Goal: Information Seeking & Learning: Learn about a topic

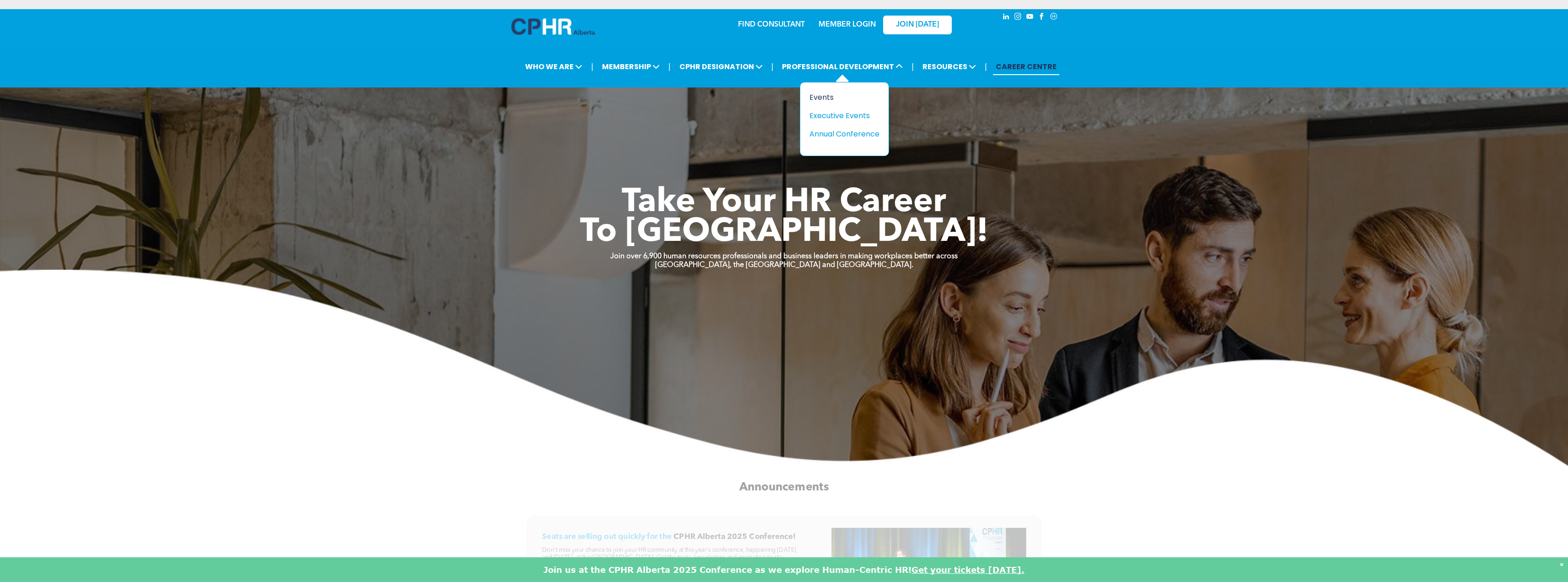
click at [829, 97] on div "Events" at bounding box center [841, 97] width 63 height 12
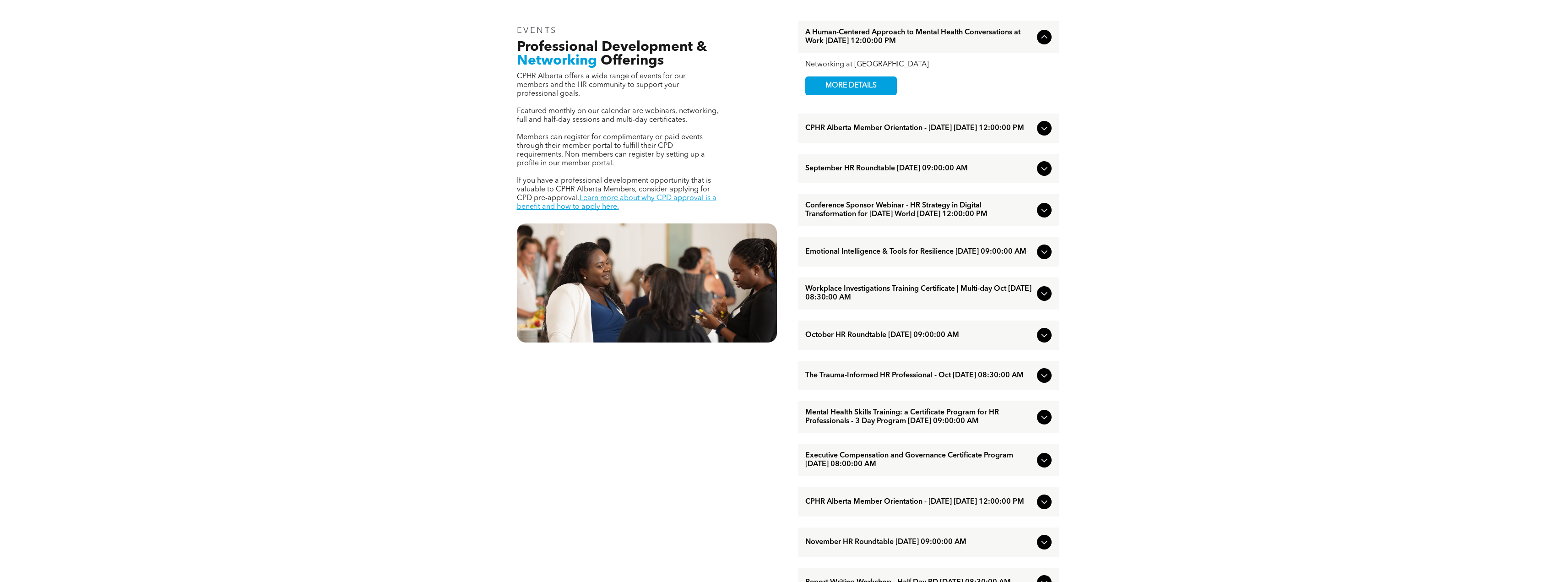
scroll to position [366, 0]
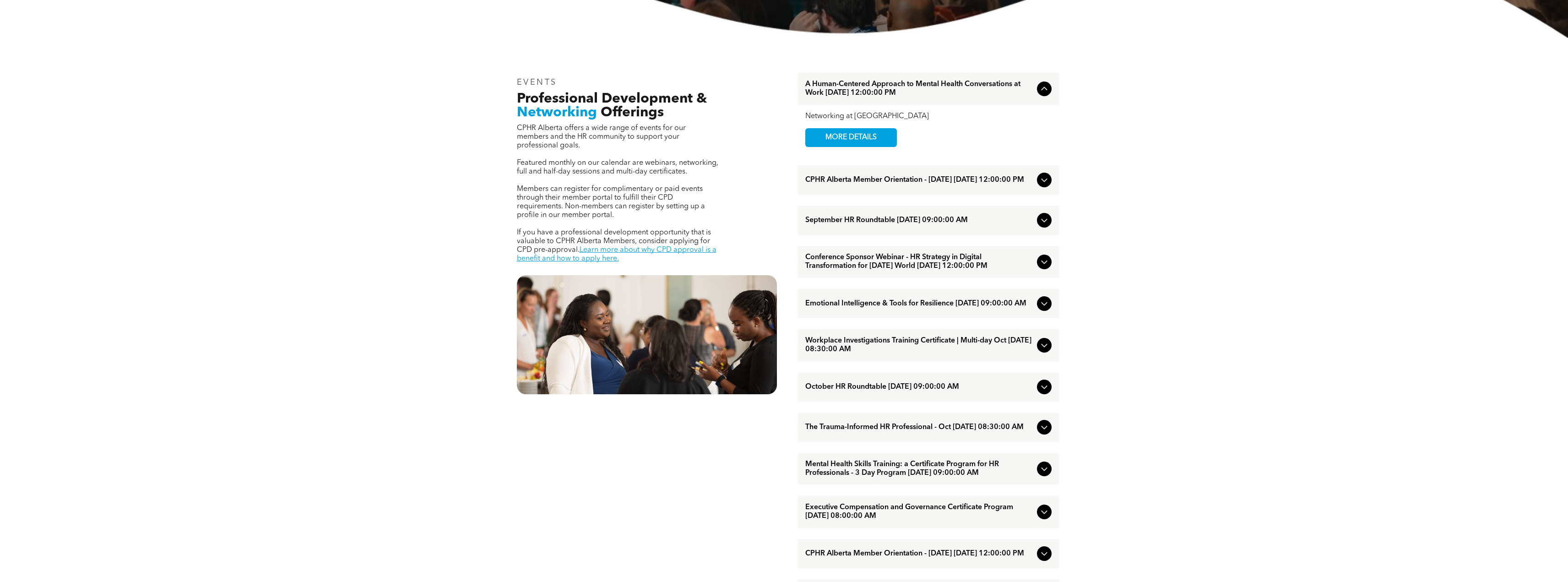
click at [1042, 90] on icon at bounding box center [1044, 89] width 6 height 4
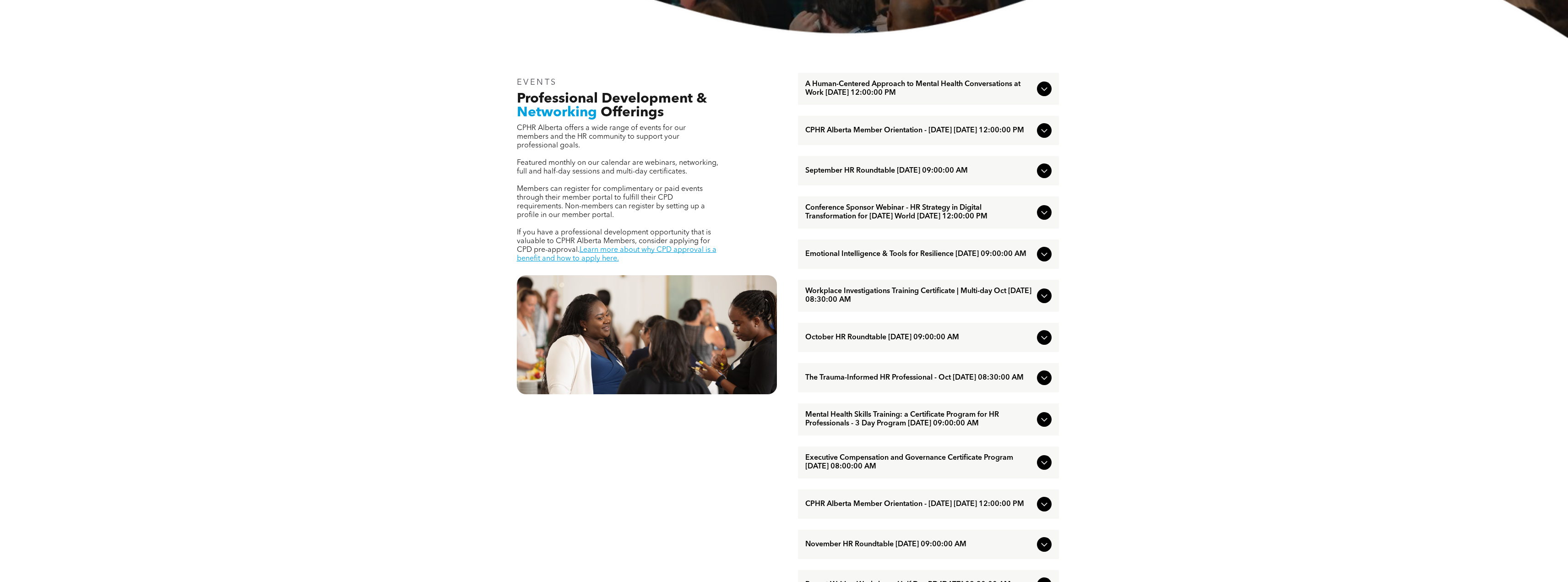
click at [1042, 90] on icon at bounding box center [1045, 89] width 11 height 11
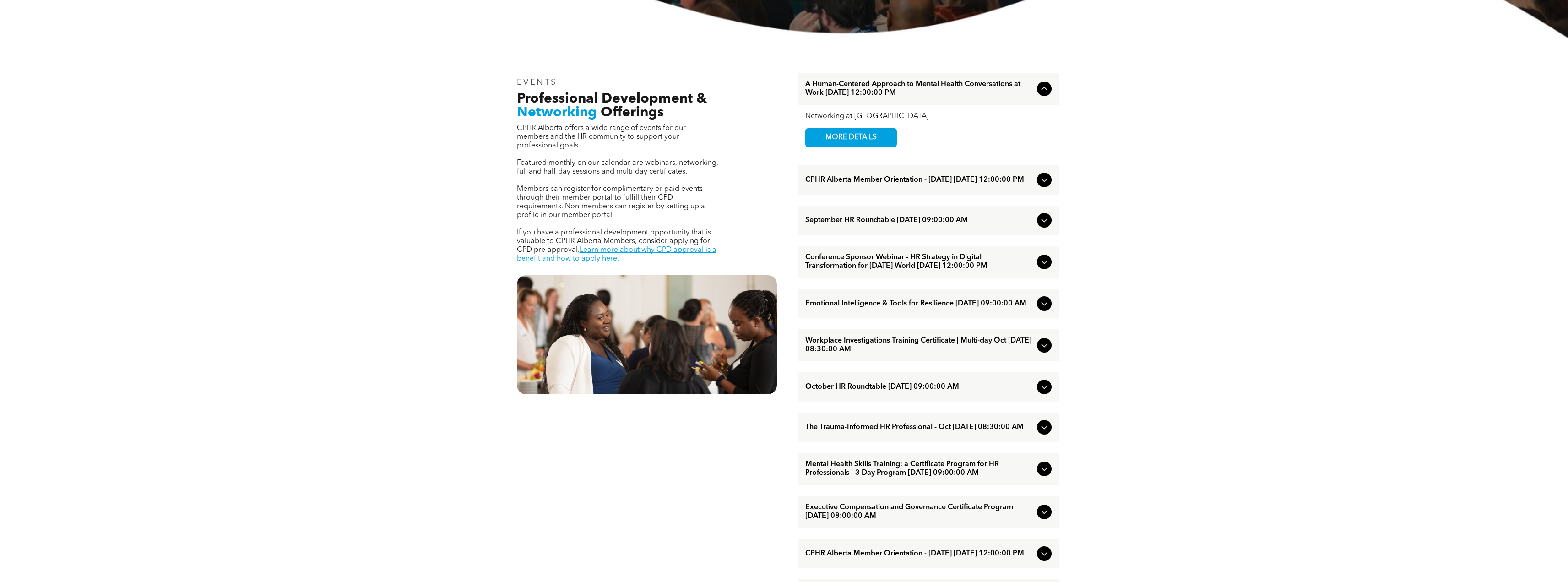
click at [1040, 181] on icon at bounding box center [1045, 180] width 11 height 11
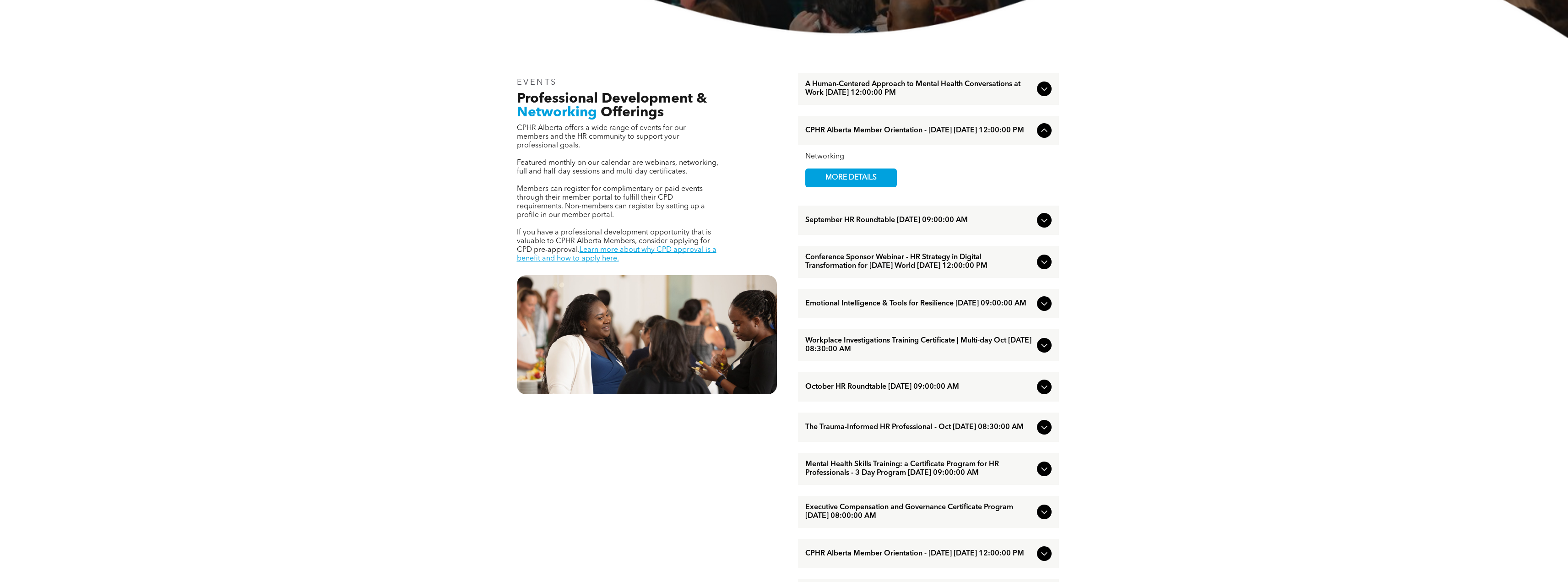
click at [1041, 130] on icon at bounding box center [1045, 130] width 11 height 11
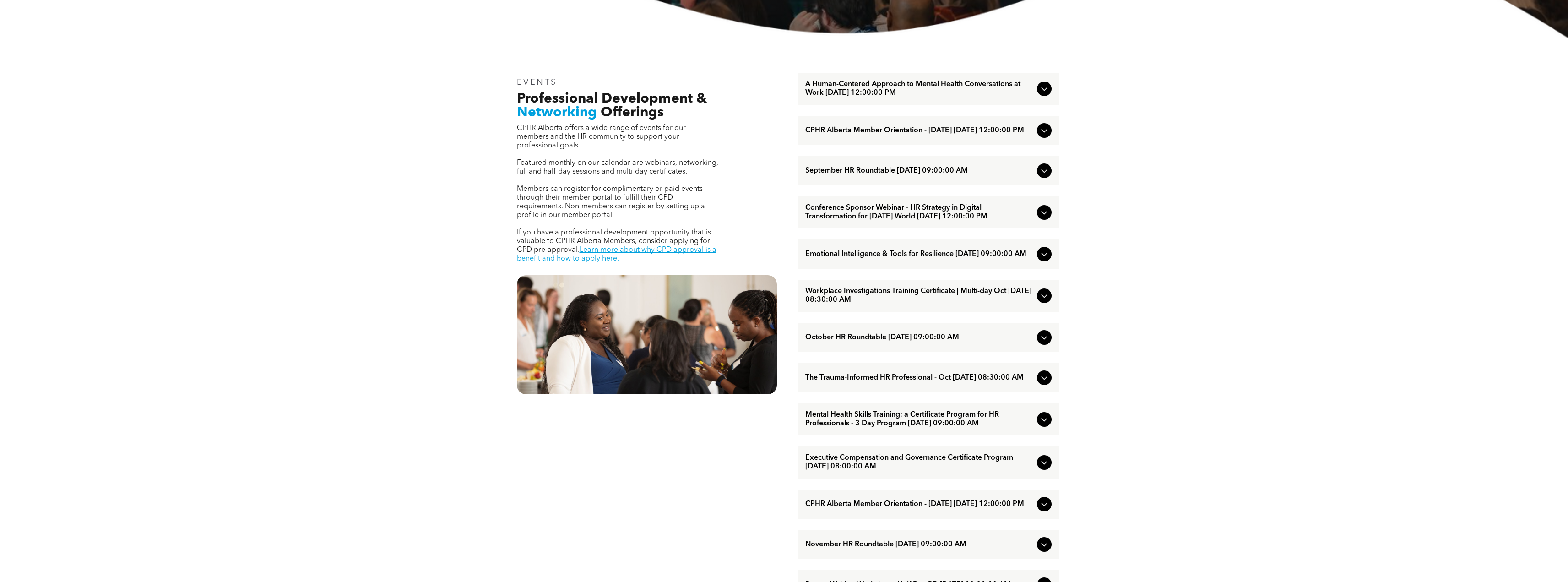
click at [1054, 221] on div "Conference Sponsor Webinar - HR Strategy in Digital Transformation for [DATE] W…" at bounding box center [928, 212] width 261 height 32
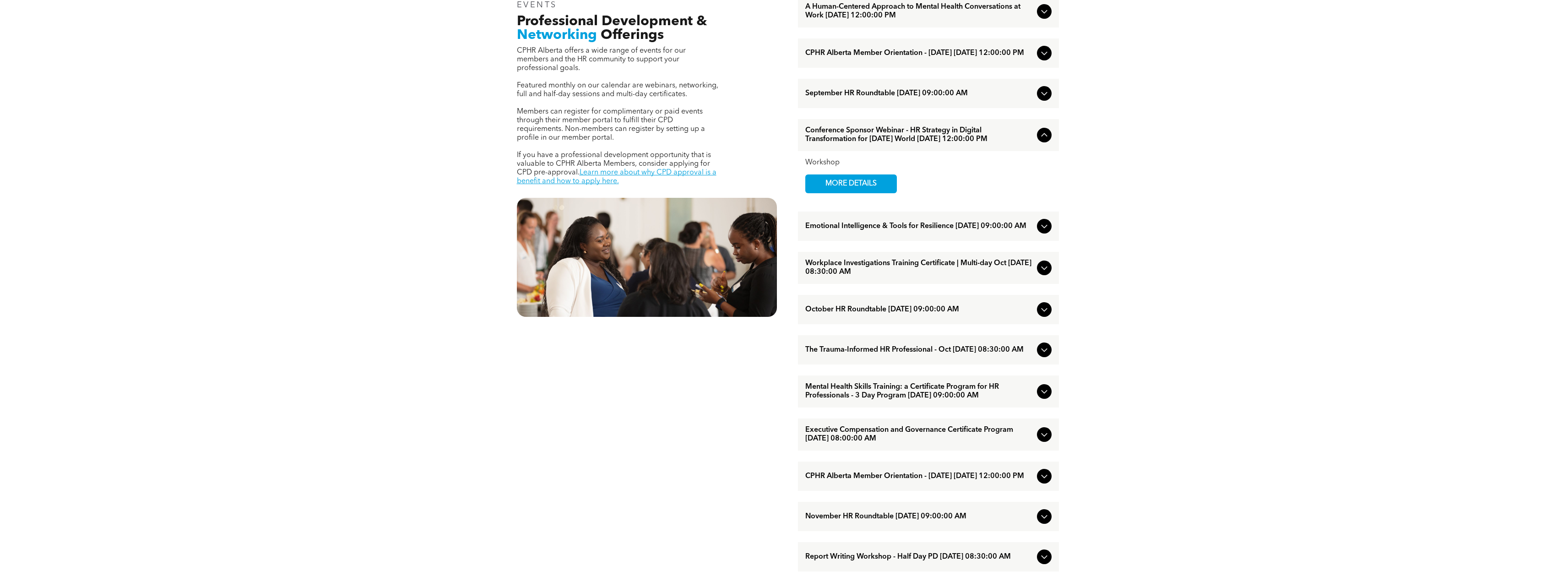
scroll to position [458, 0]
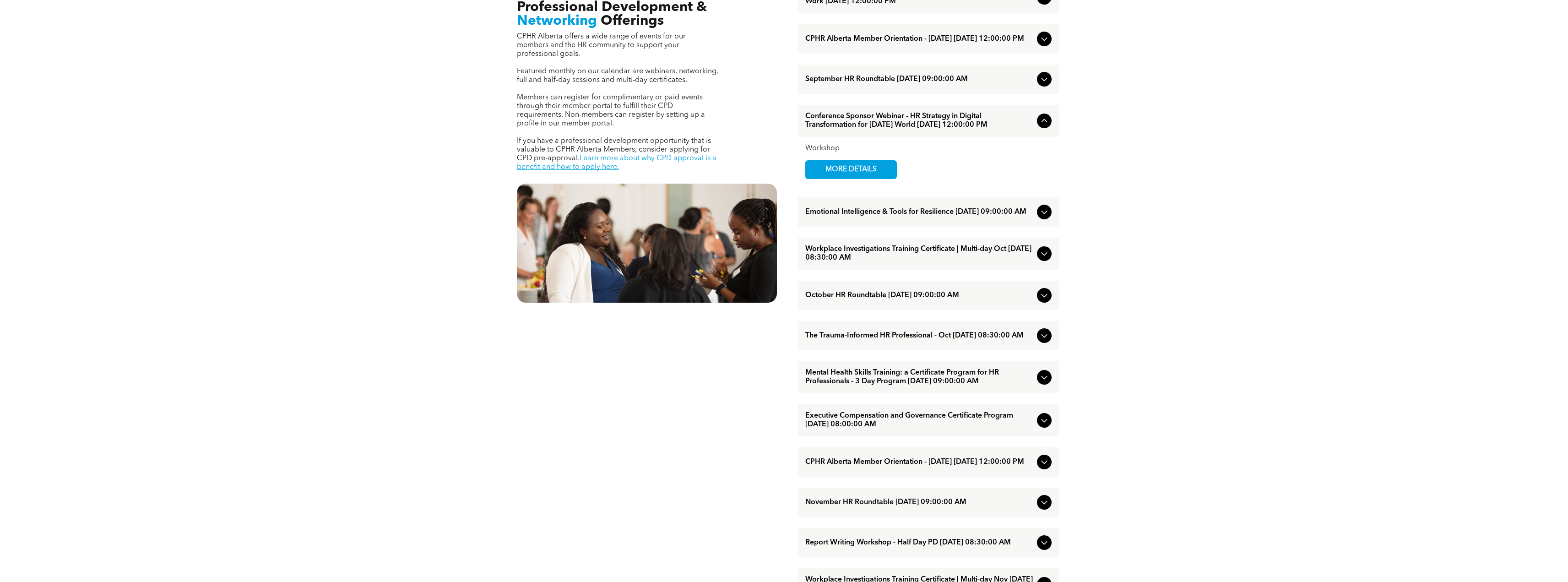
click at [1045, 226] on div "Emotional Intelligence & Tools for Resilience [DATE] 09:00:00 AM" at bounding box center [928, 212] width 261 height 29
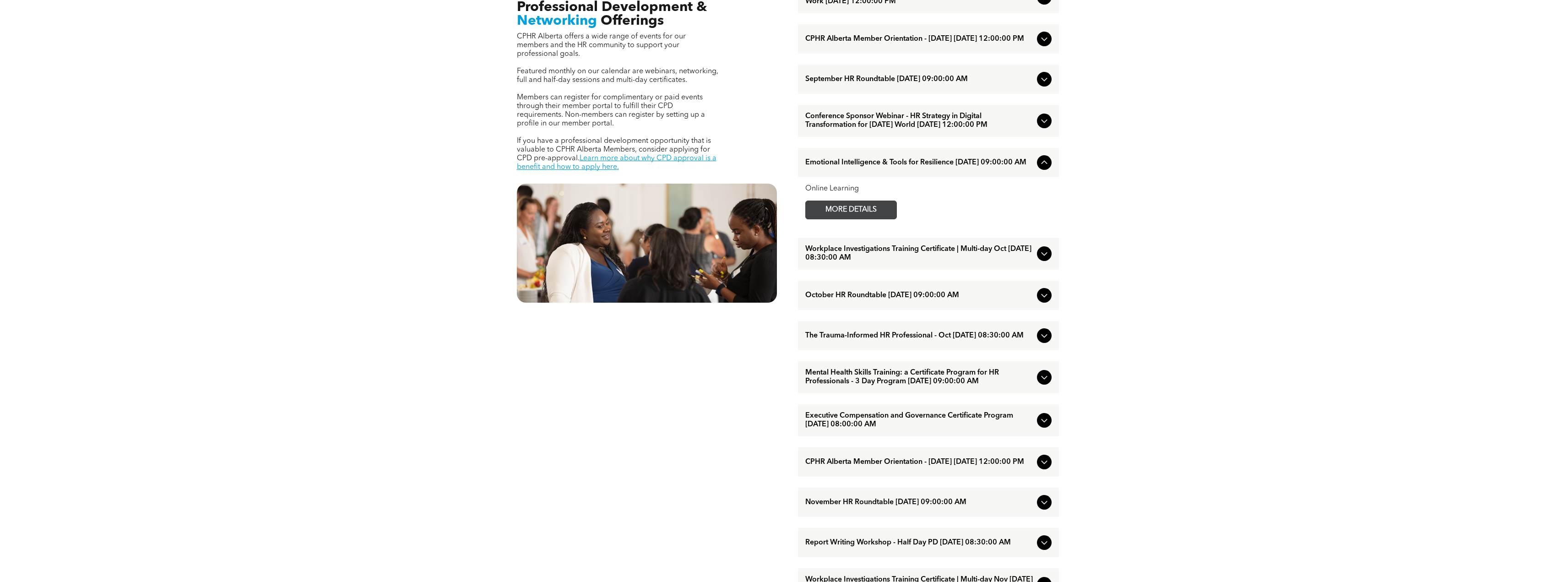
click at [830, 219] on span "MORE DETAILS" at bounding box center [851, 209] width 72 height 18
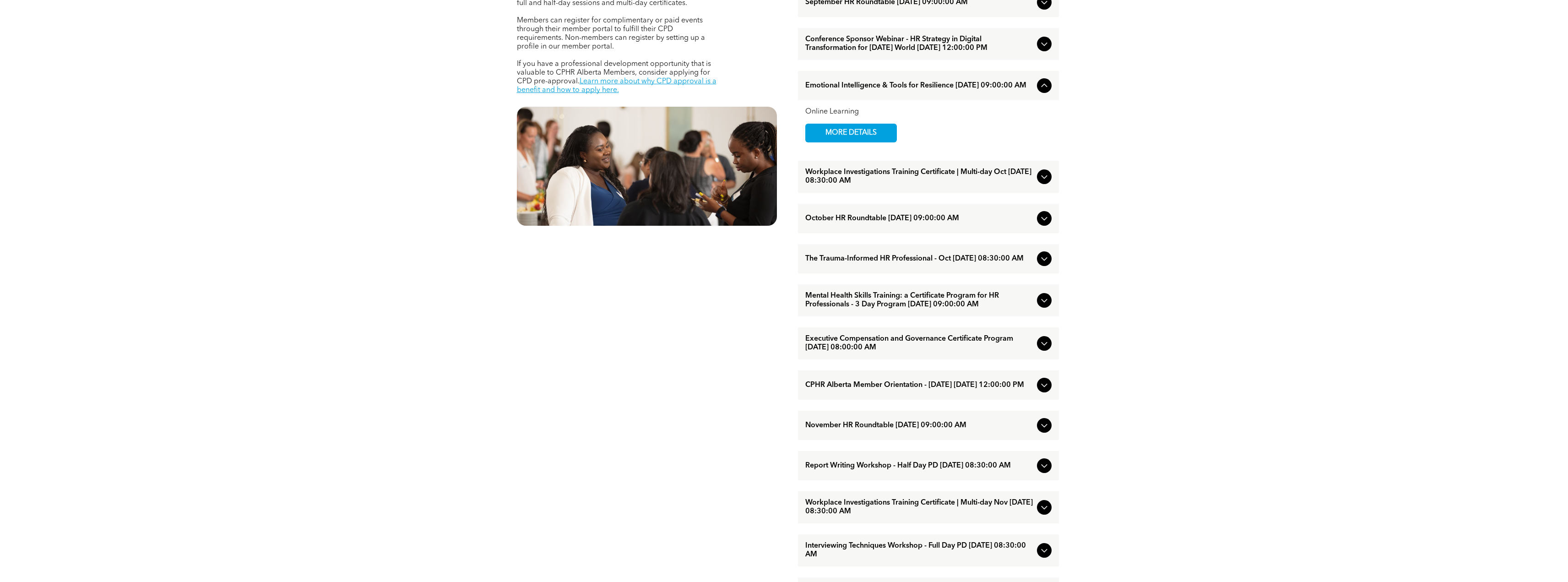
scroll to position [550, 0]
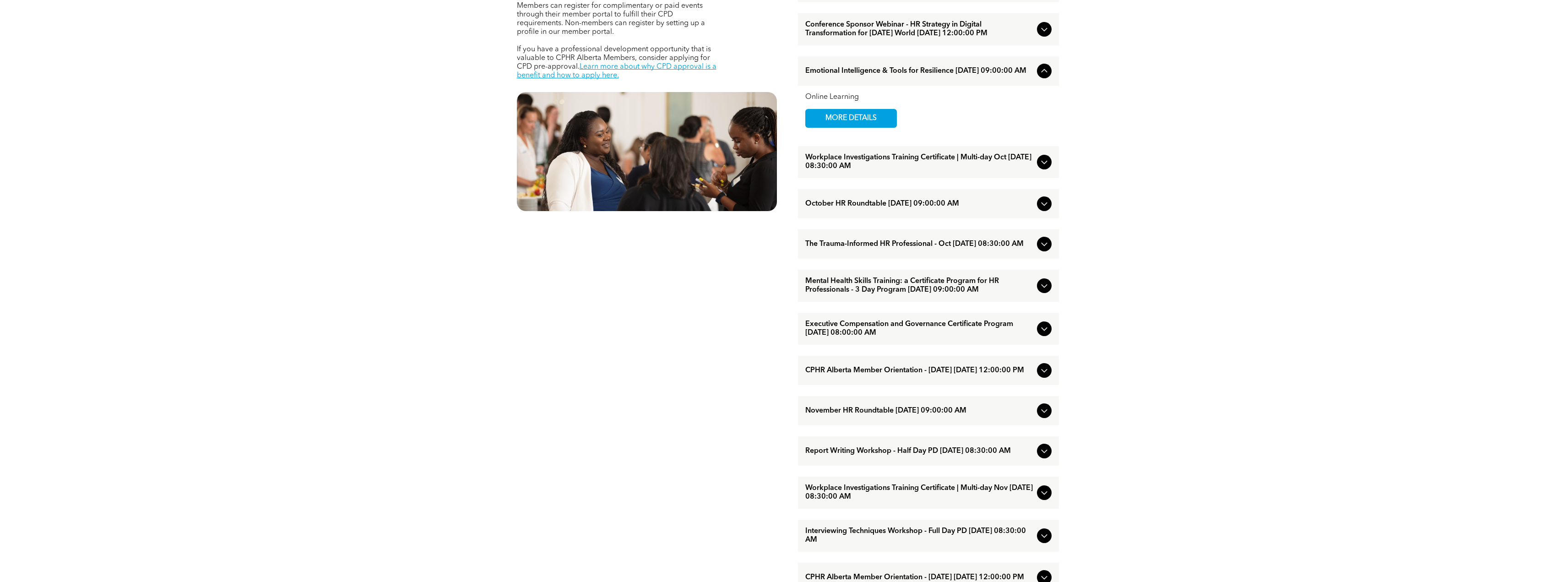
click at [1035, 175] on div "Workplace Investigations Training Certificate | Multi-day Oct [DATE] 08:30:00 AM" at bounding box center [928, 162] width 261 height 32
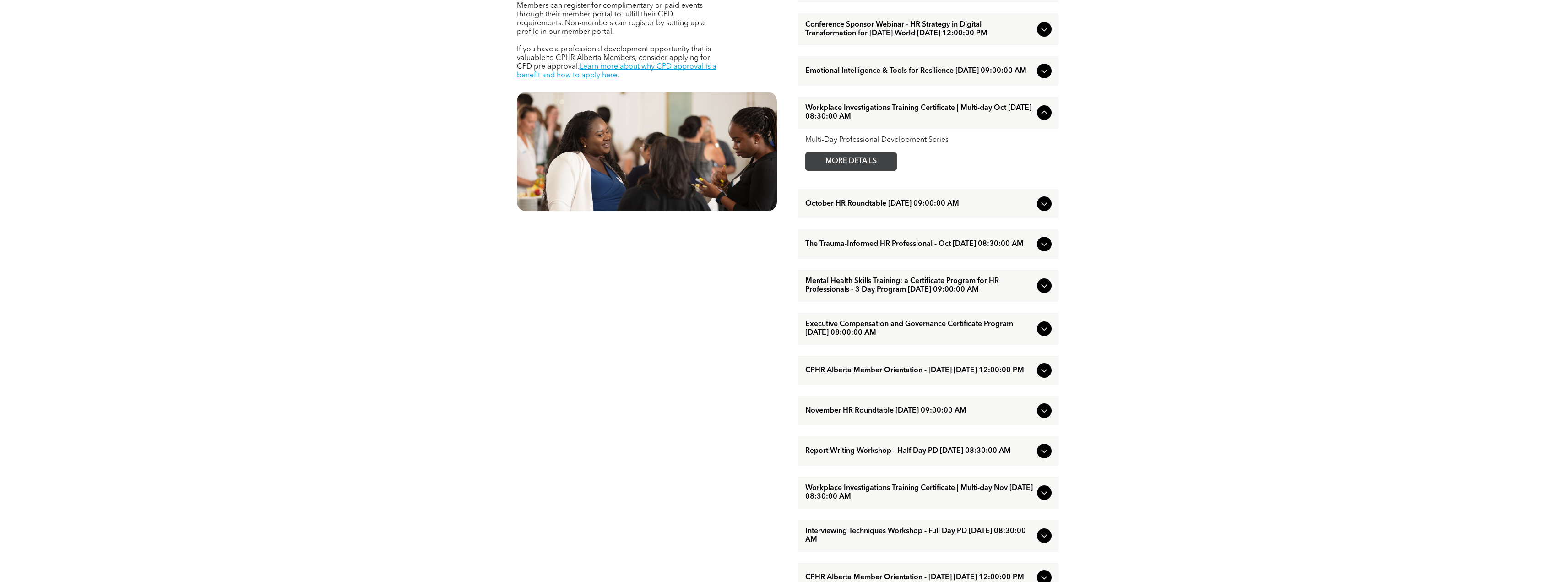
click at [882, 170] on span "MORE DETAILS" at bounding box center [851, 161] width 72 height 18
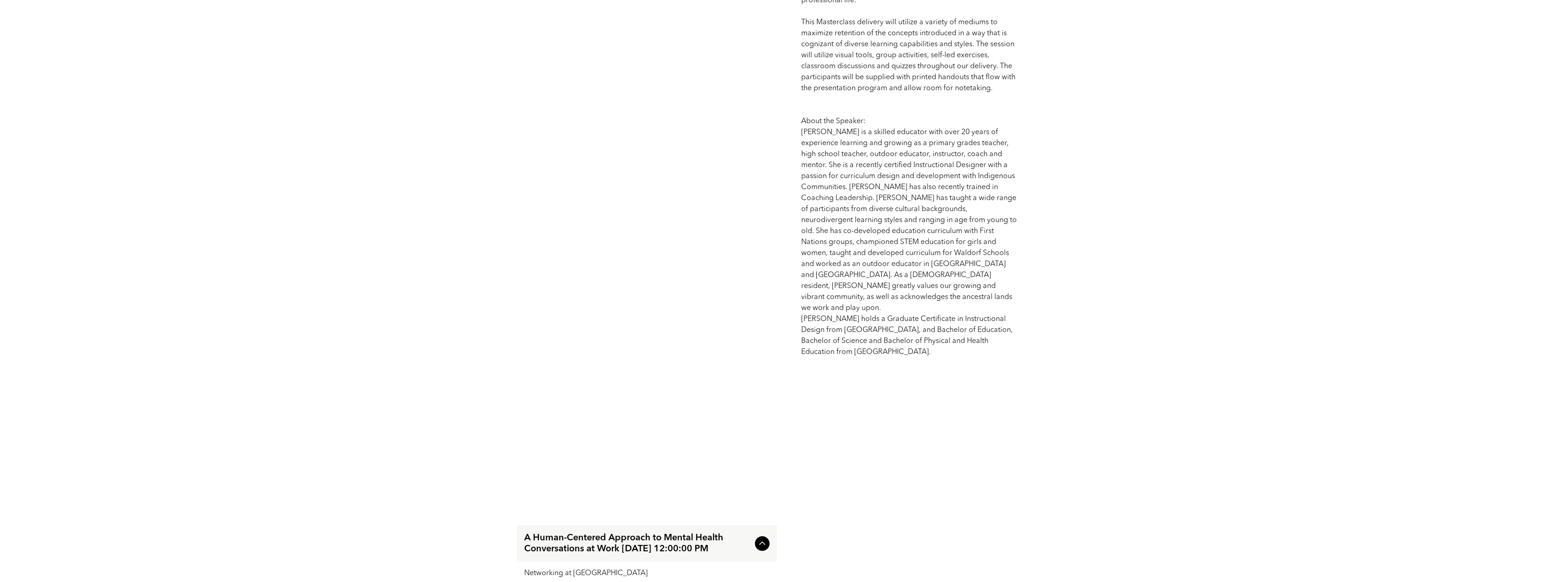
scroll to position [870, 0]
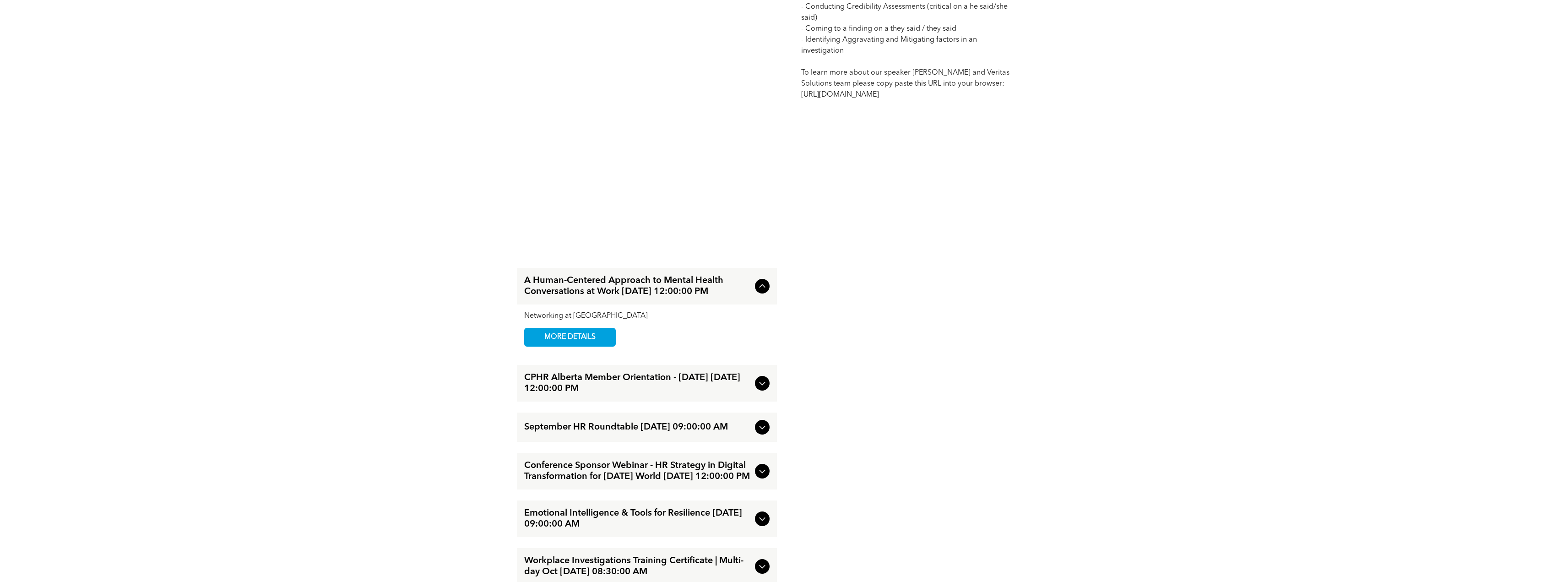
scroll to position [1511, 0]
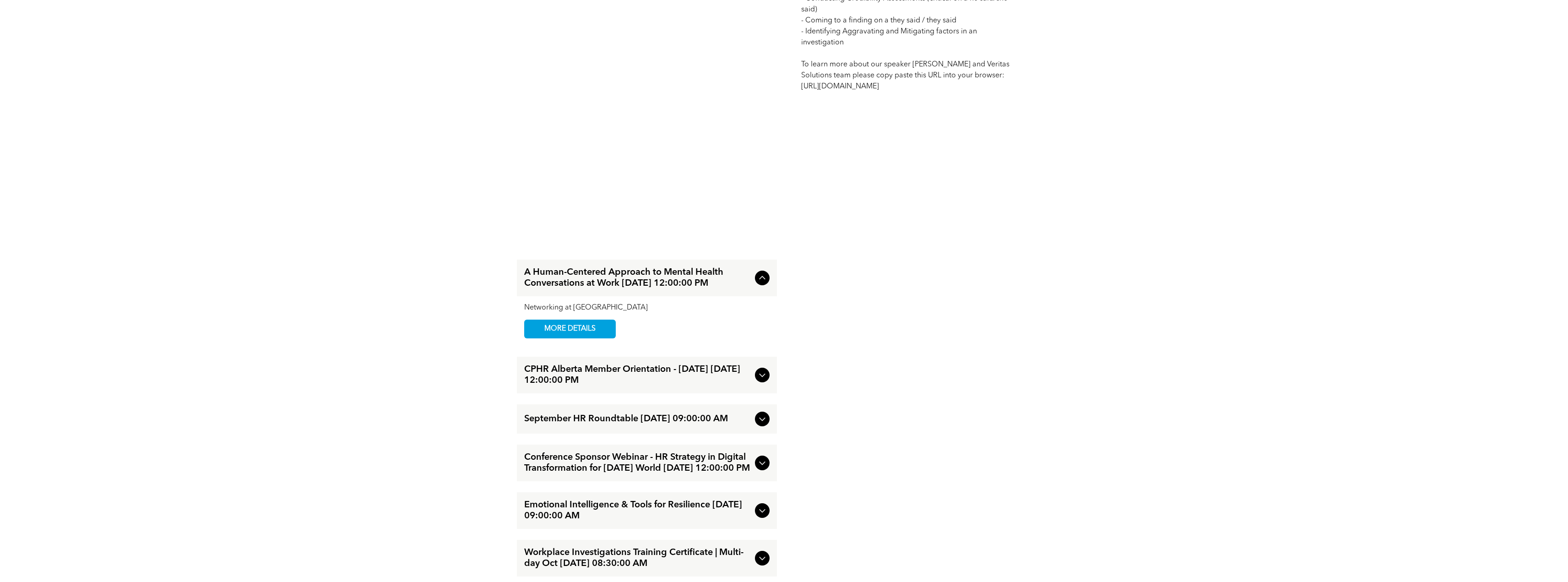
click at [756, 286] on div at bounding box center [762, 278] width 15 height 15
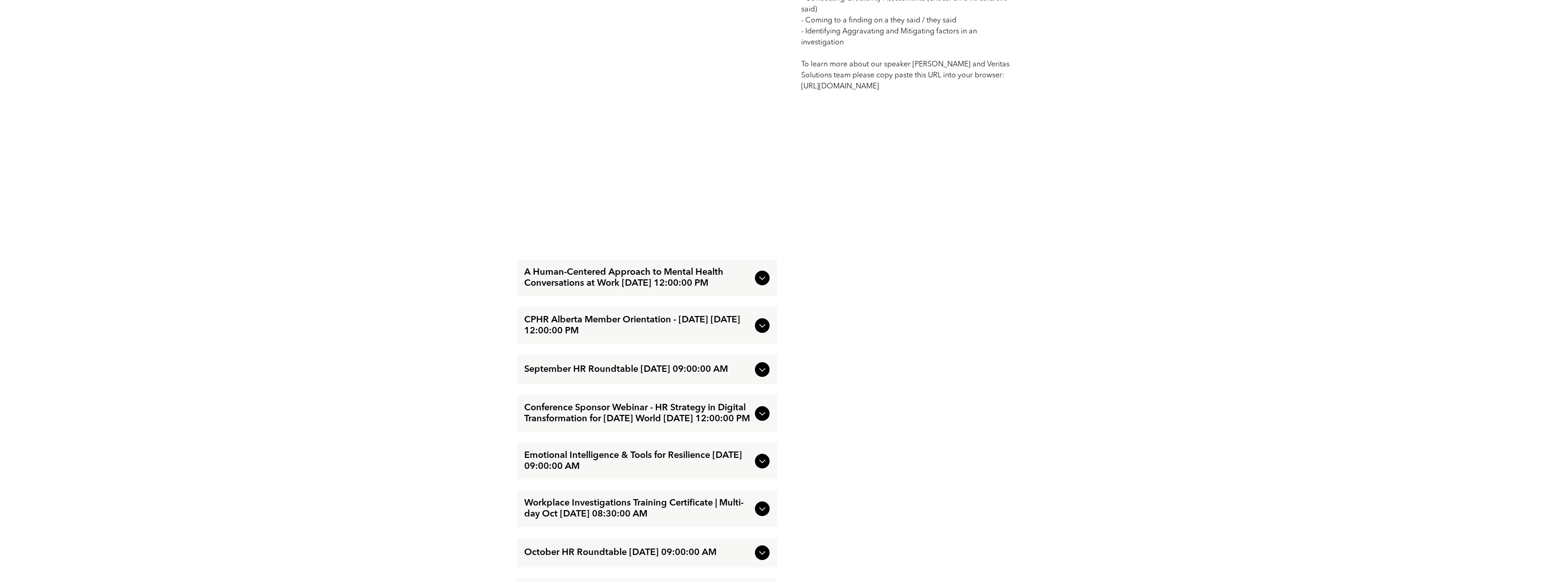
click at [764, 284] on icon at bounding box center [762, 278] width 11 height 11
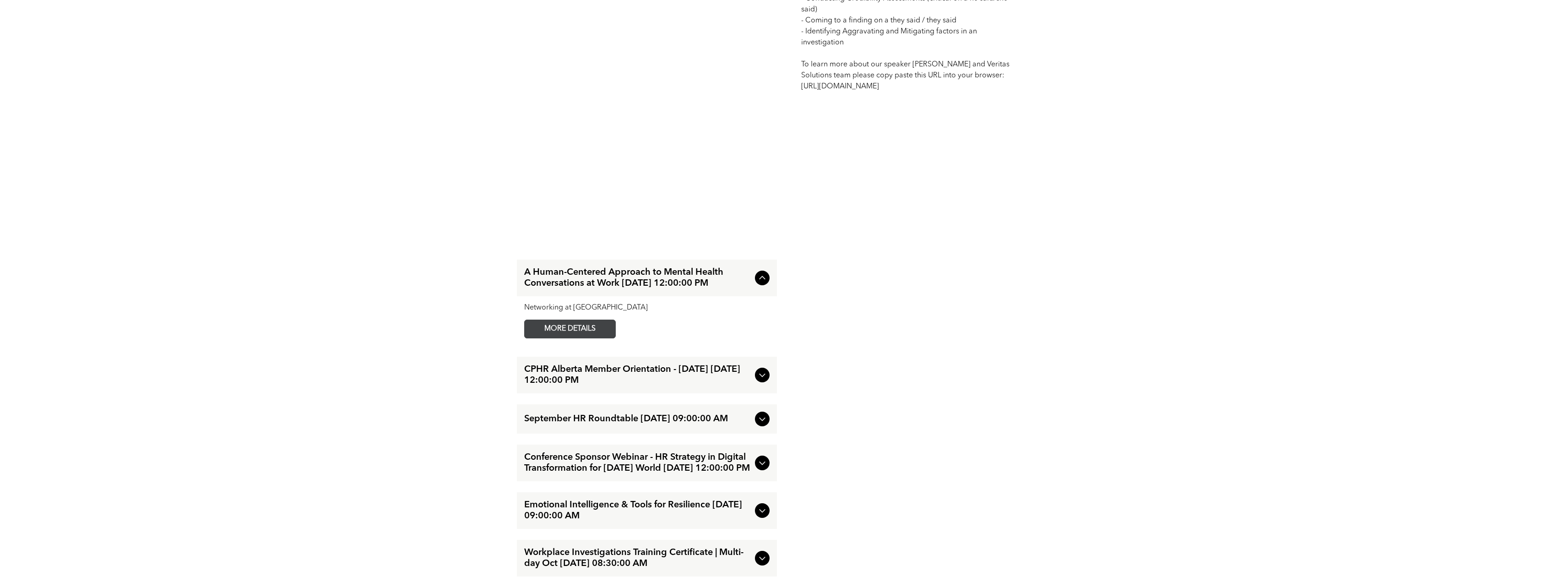
click at [593, 338] on span "MORE DETAILS" at bounding box center [570, 329] width 72 height 18
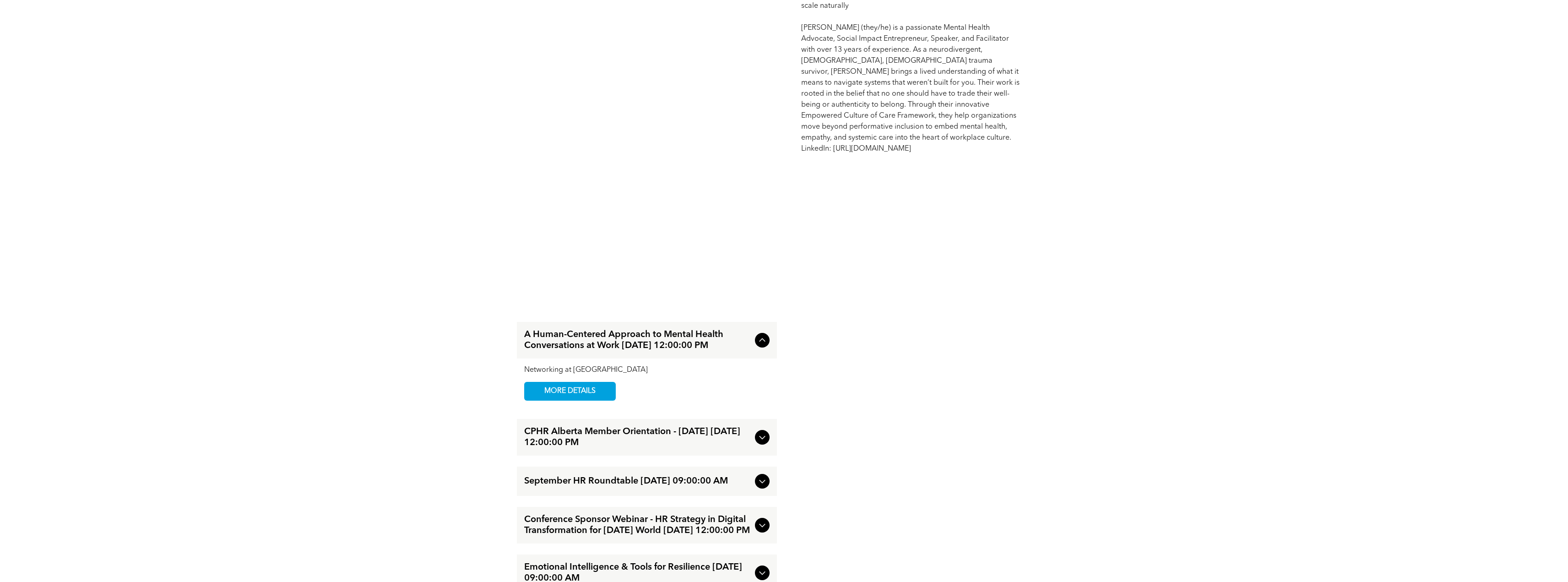
scroll to position [1053, 0]
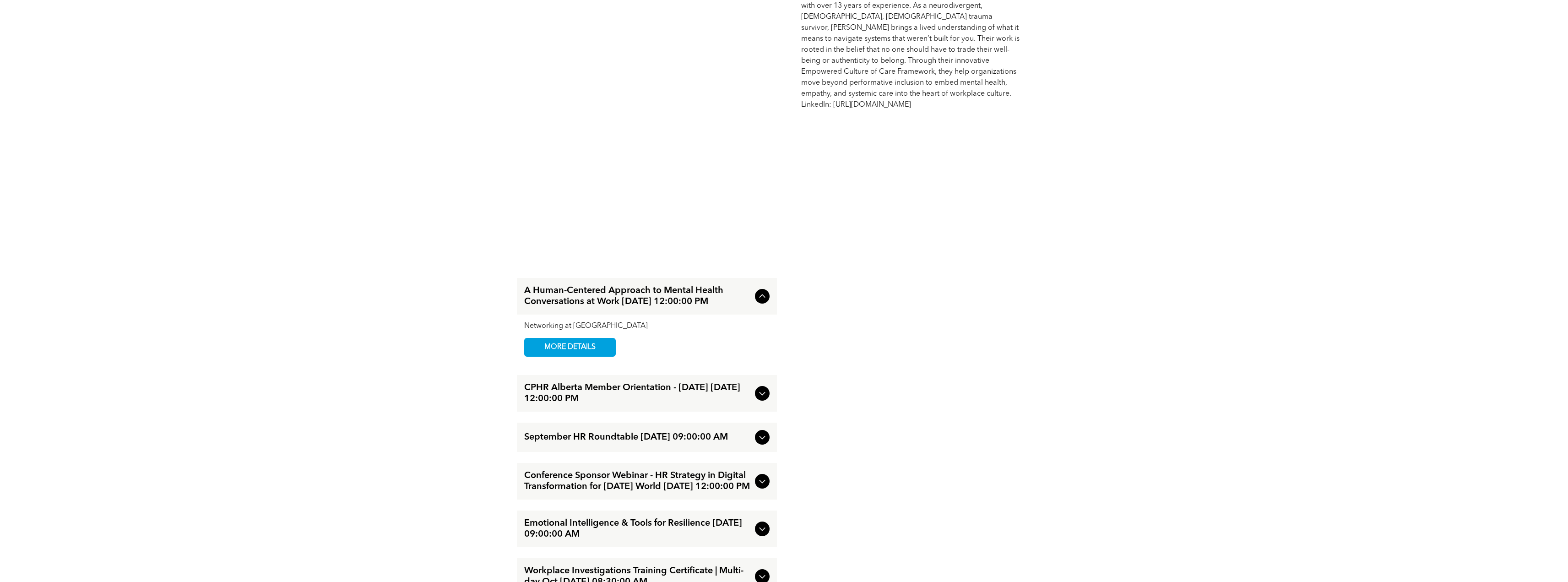
click at [763, 394] on icon at bounding box center [762, 394] width 6 height 4
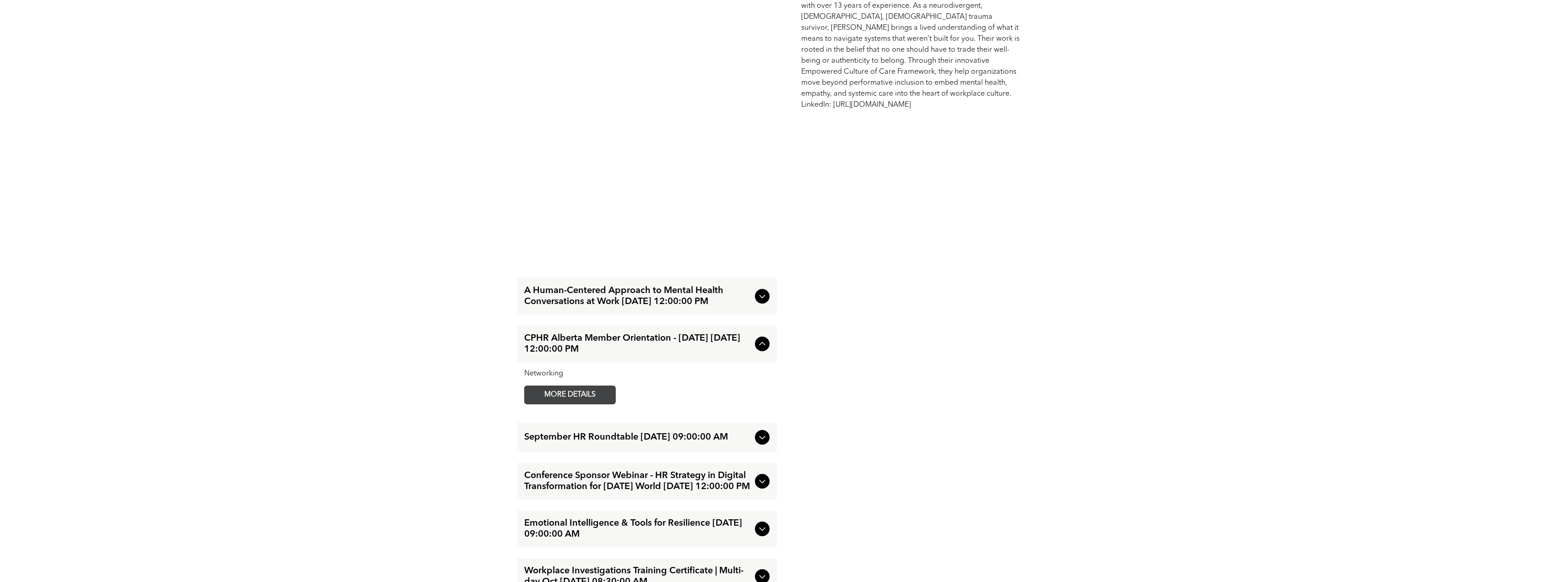
drag, startPoint x: 600, startPoint y: 394, endPoint x: 607, endPoint y: 390, distance: 8.1
click at [600, 394] on span "MORE DETAILS" at bounding box center [570, 394] width 72 height 18
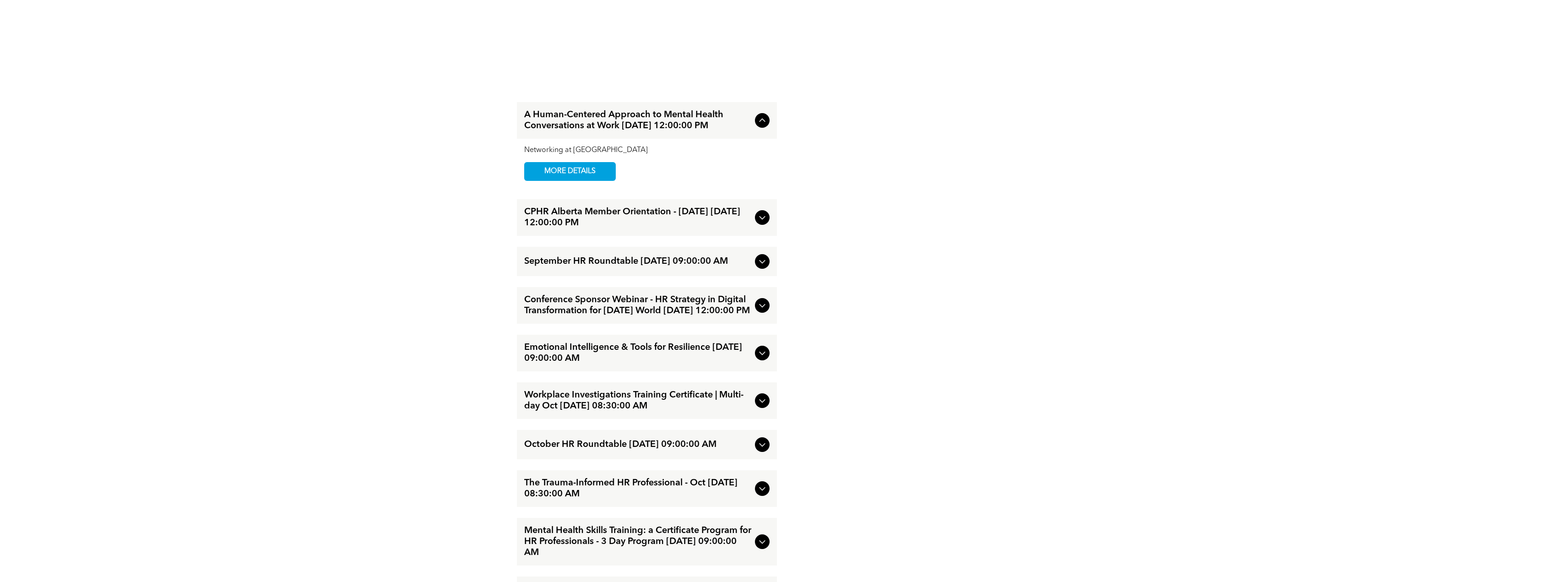
scroll to position [916, 0]
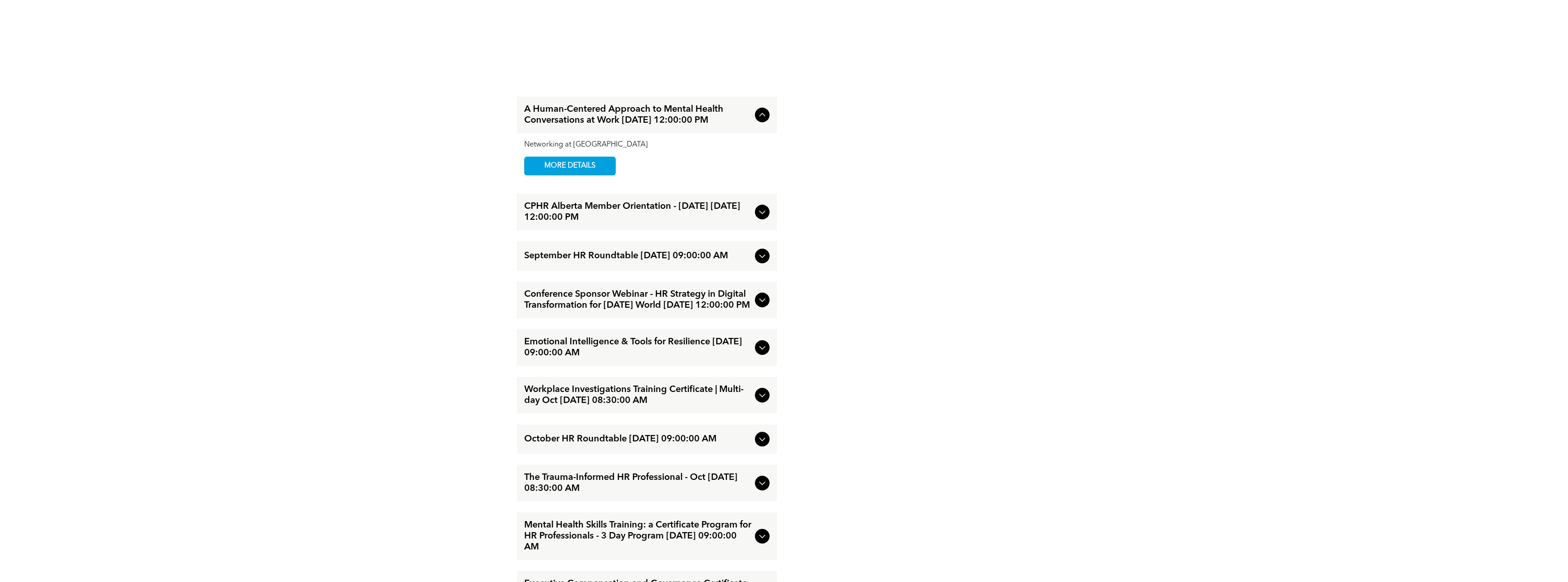
click at [755, 265] on div "September HR Roundtable [DATE] 09:00:00 AM" at bounding box center [646, 256] width 260 height 29
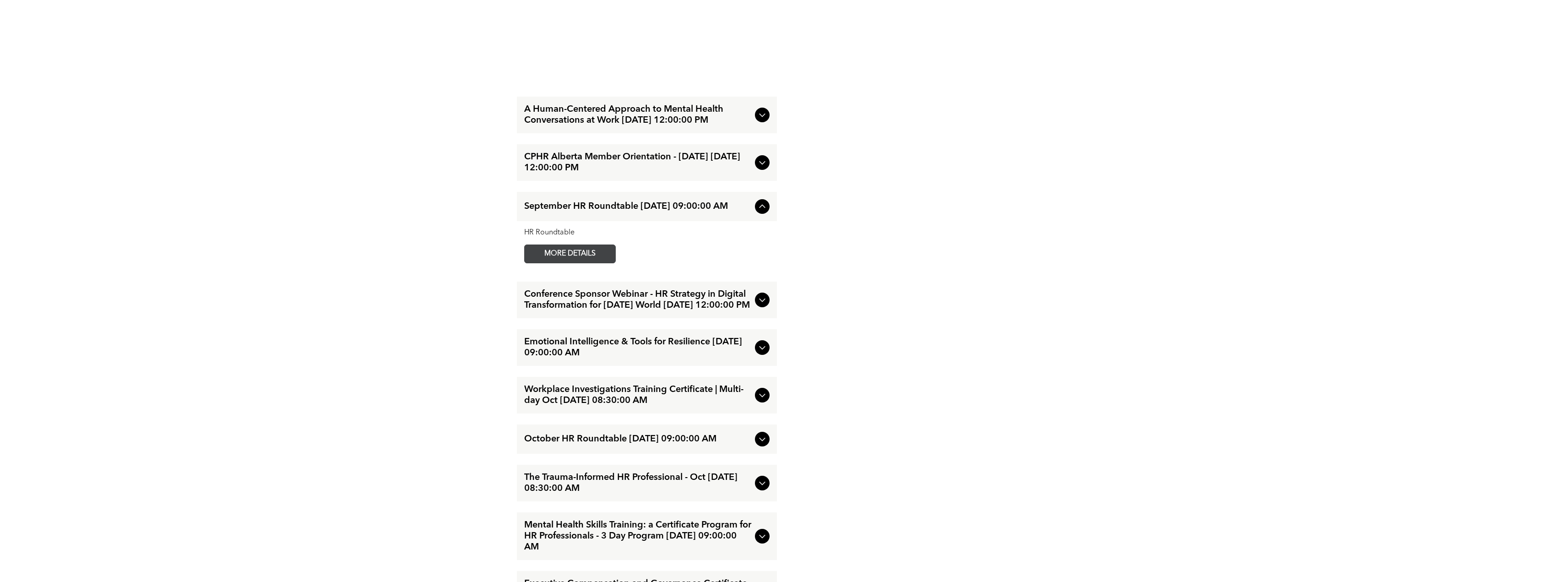
click at [561, 262] on span "MORE DETAILS" at bounding box center [570, 253] width 72 height 18
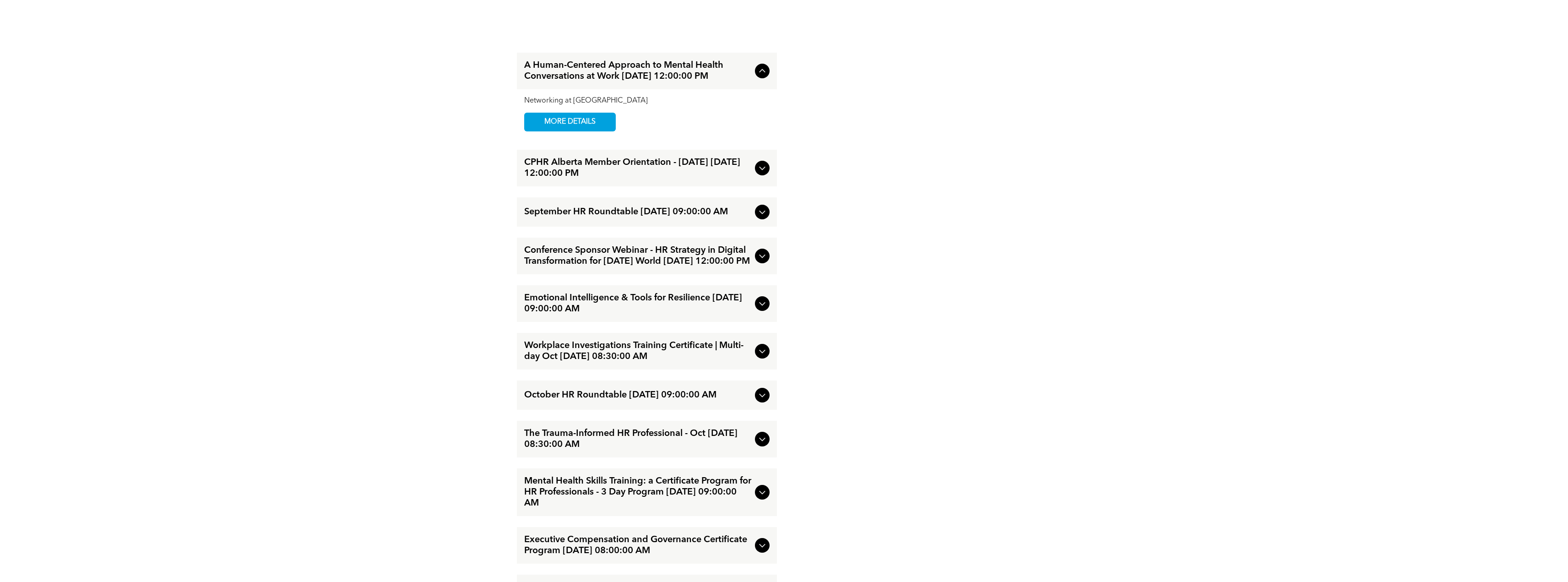
scroll to position [1786, 0]
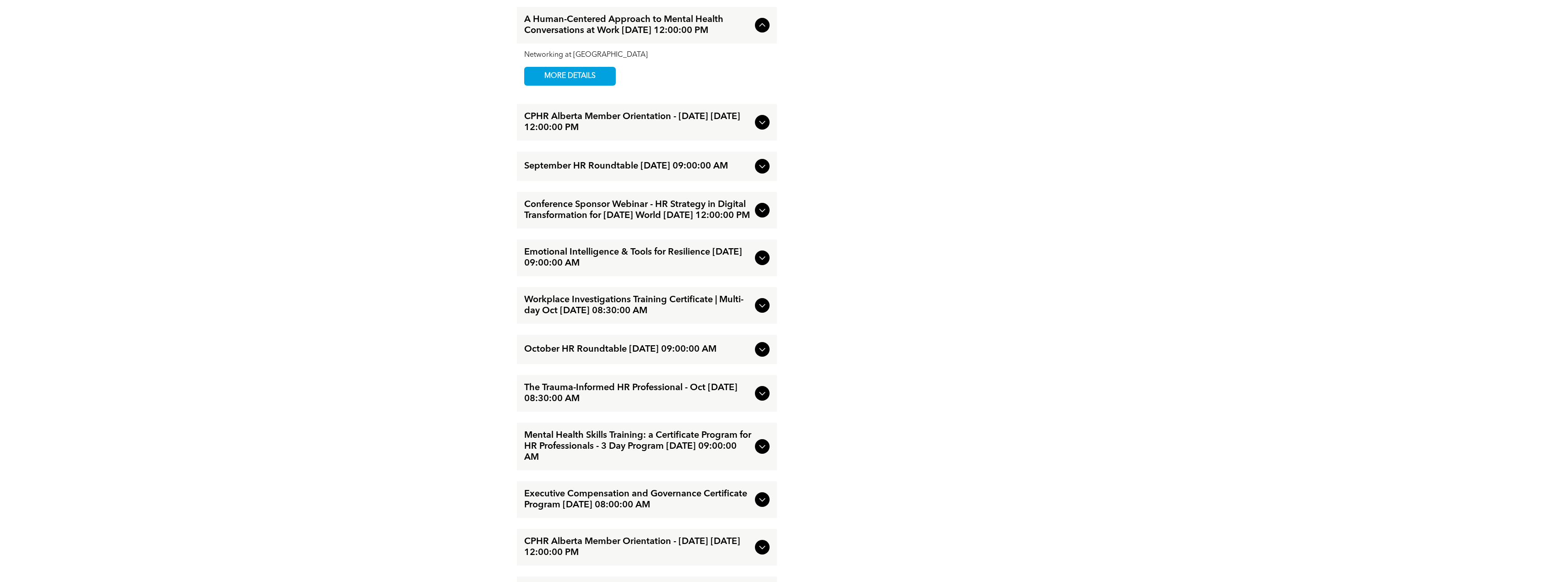
click at [736, 204] on span "Conference Sponsor Webinar - HR Strategy in Digital Transformation for [DATE] W…" at bounding box center [637, 210] width 227 height 22
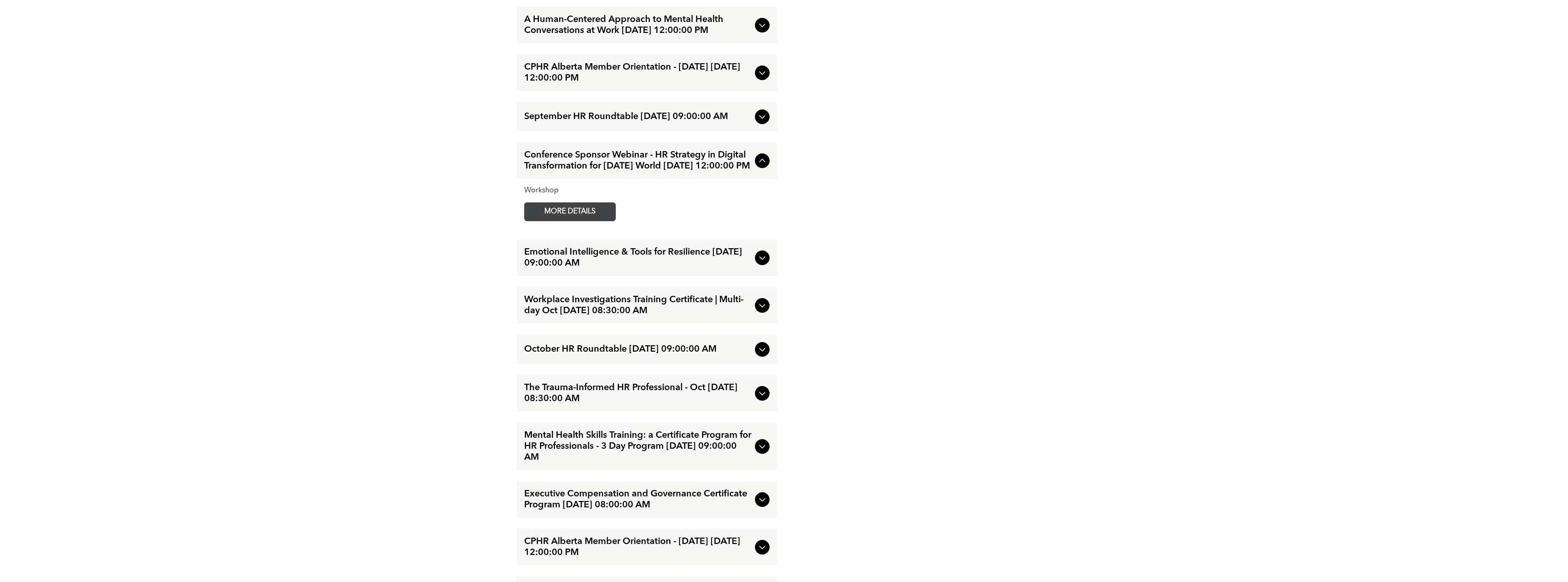
click at [583, 205] on span "MORE DETAILS" at bounding box center [570, 211] width 72 height 18
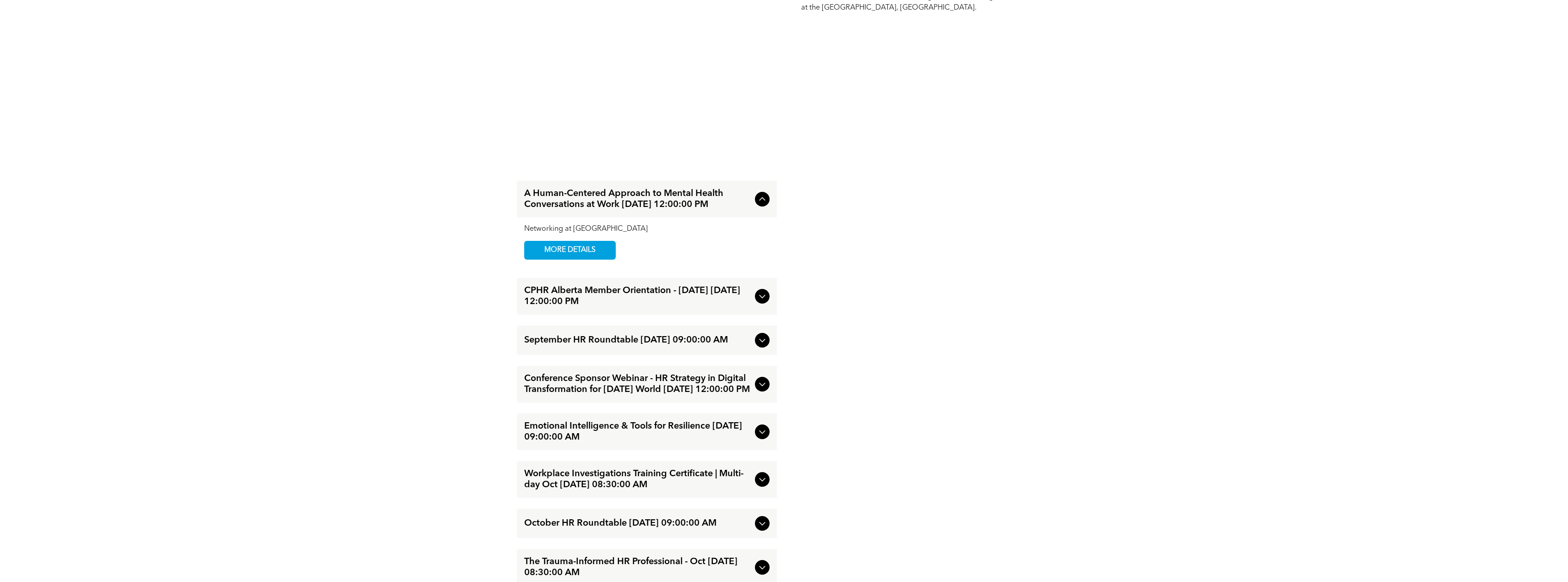
scroll to position [1282, 0]
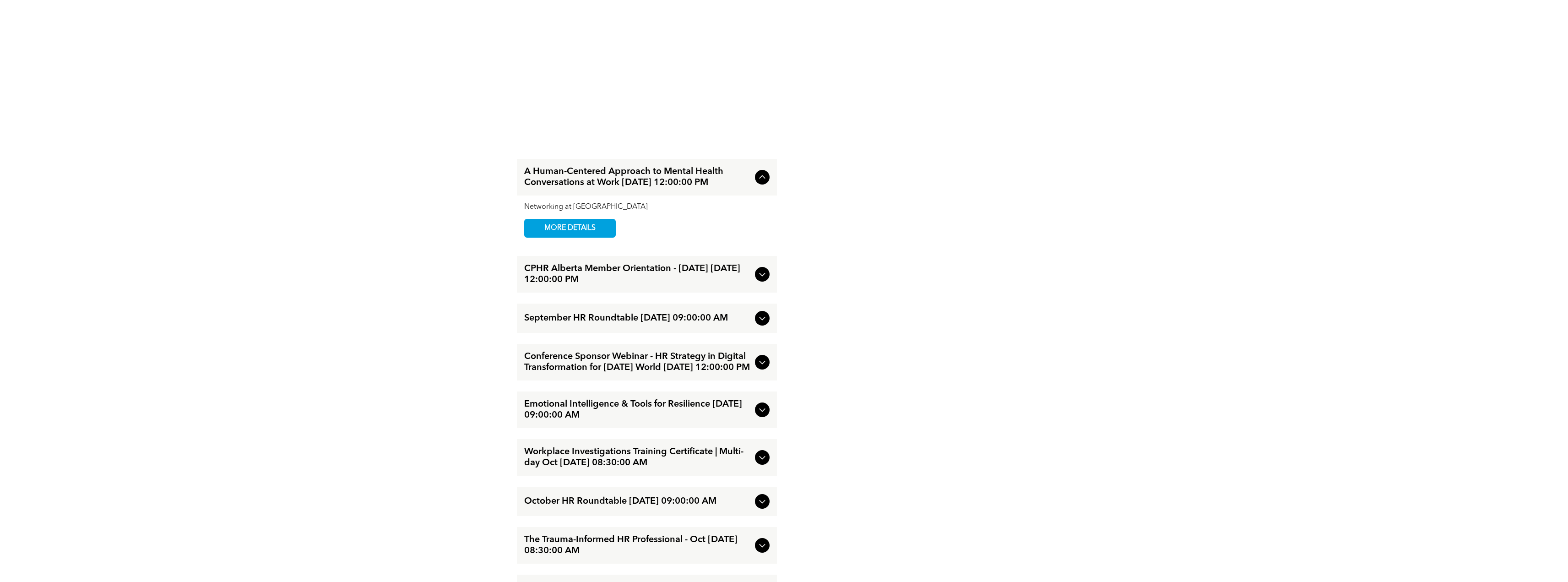
click at [677, 399] on span "Emotional Intelligence & Tools for Resilience [DATE] 09:00:00 AM" at bounding box center [637, 410] width 227 height 22
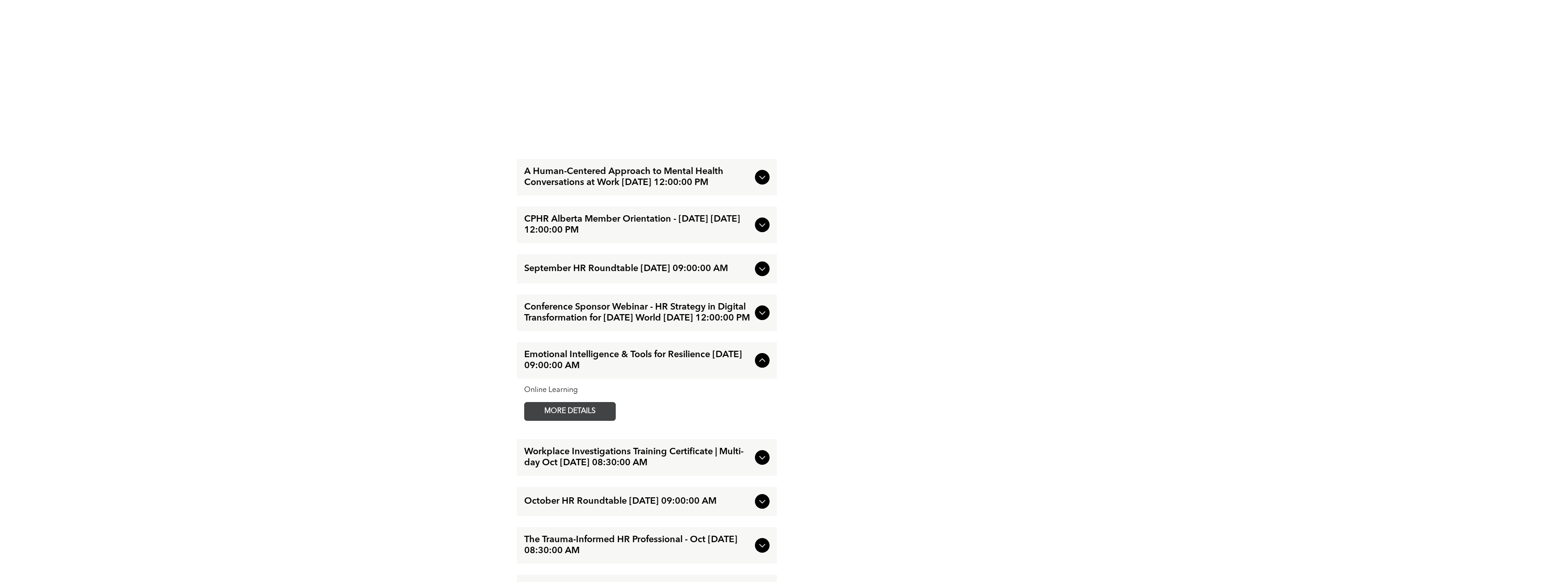
click at [596, 407] on span "MORE DETAILS" at bounding box center [570, 411] width 72 height 18
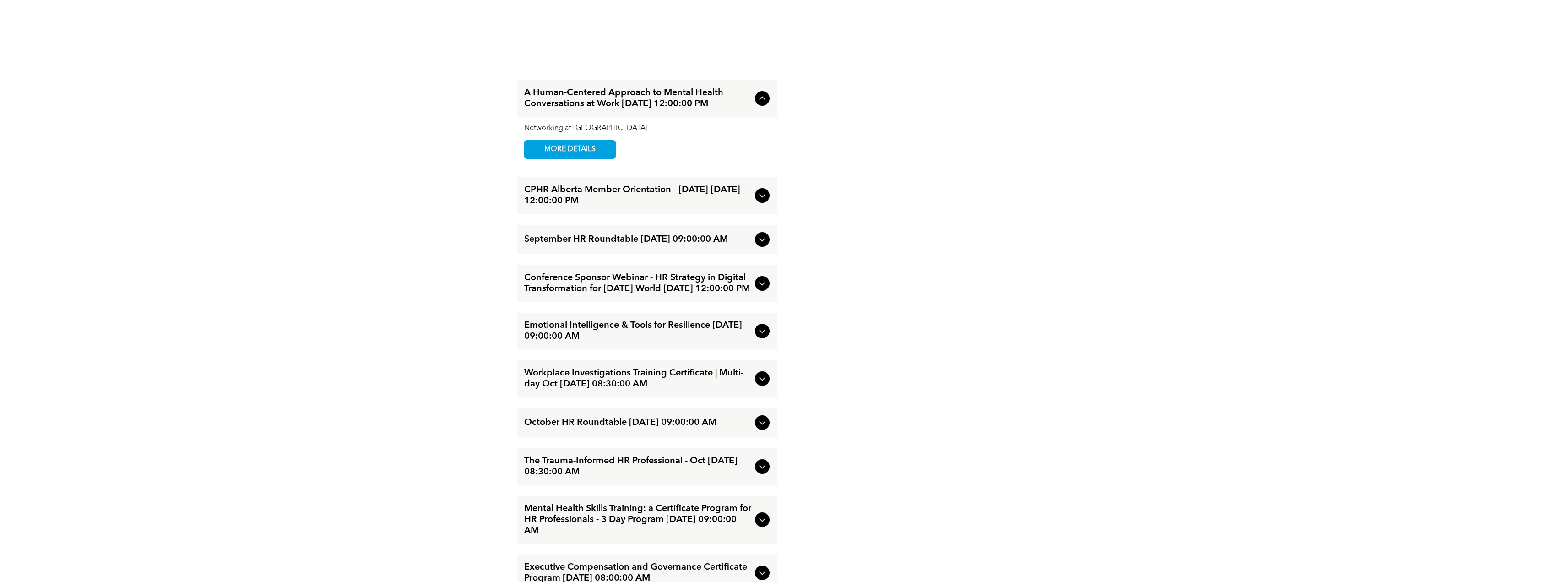
scroll to position [1373, 0]
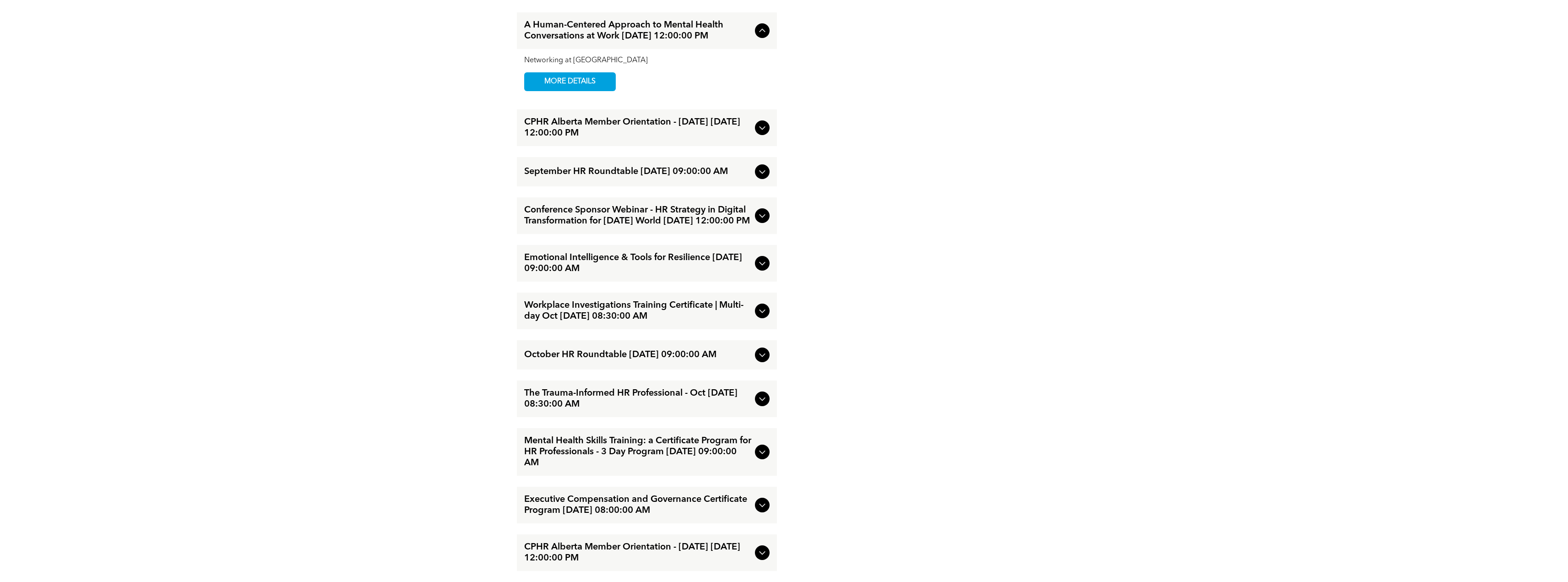
click at [761, 360] on icon at bounding box center [762, 355] width 11 height 11
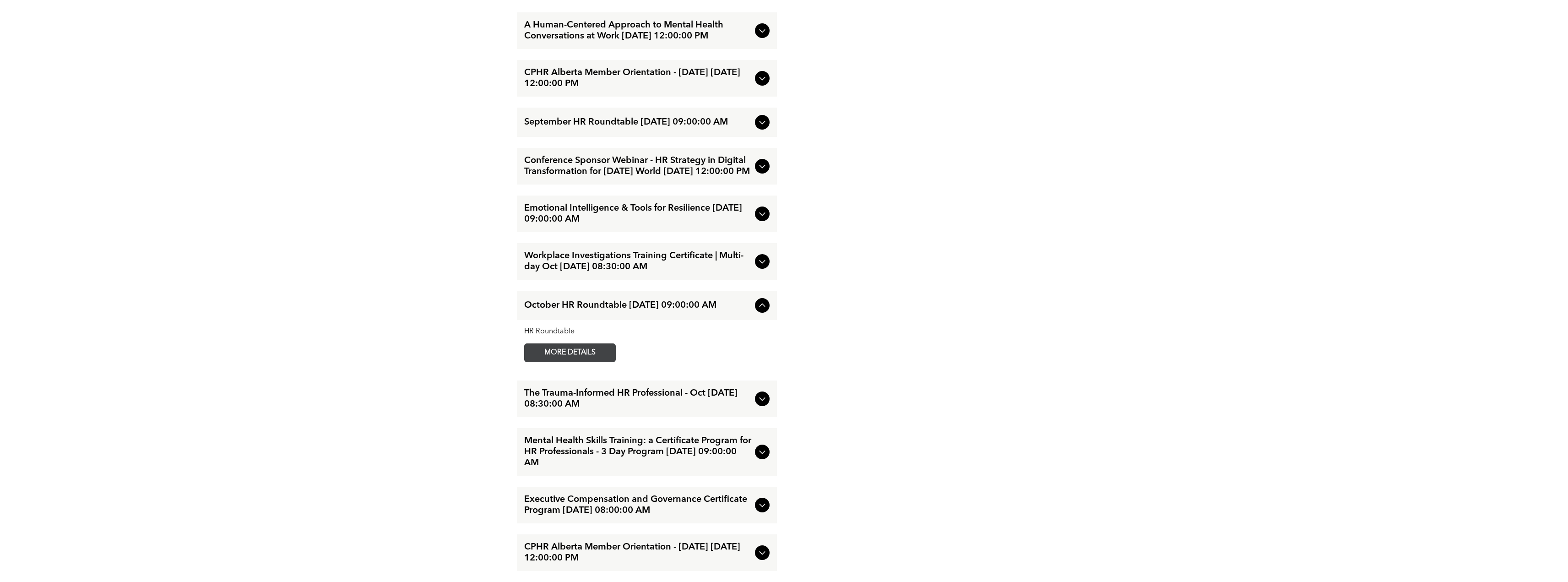
click at [601, 362] on span "MORE DETAILS" at bounding box center [570, 352] width 72 height 18
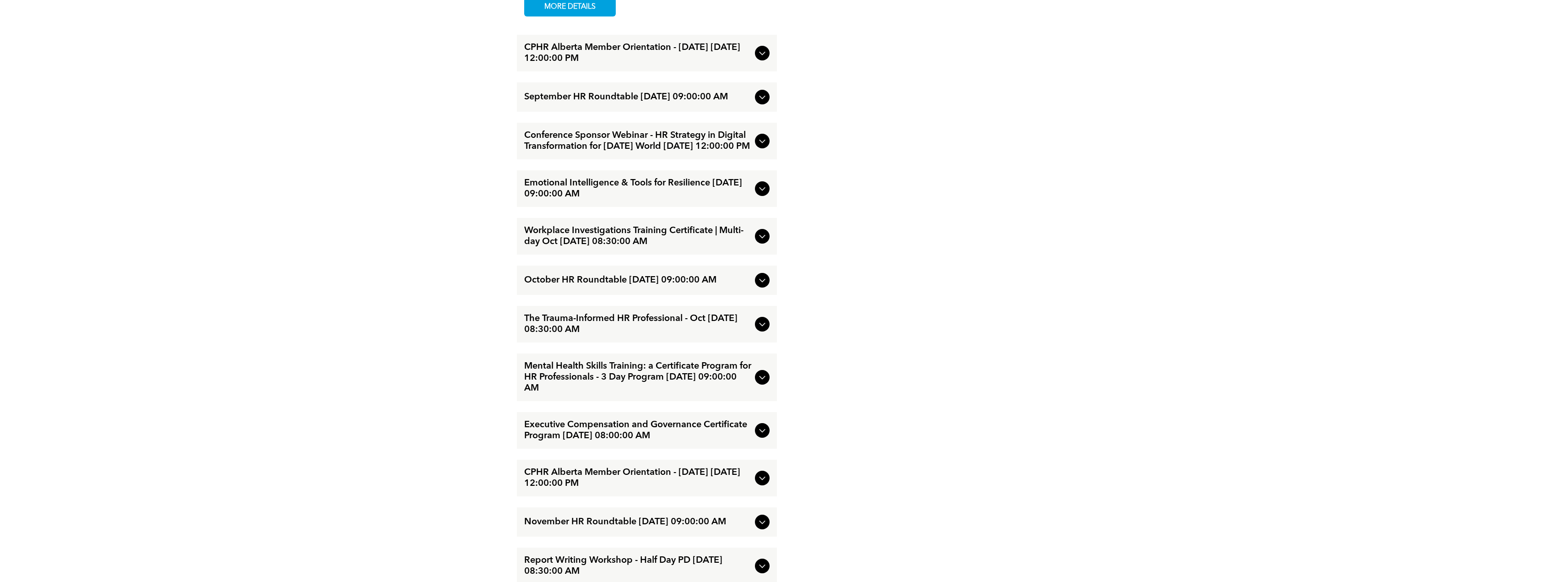
scroll to position [1420, 0]
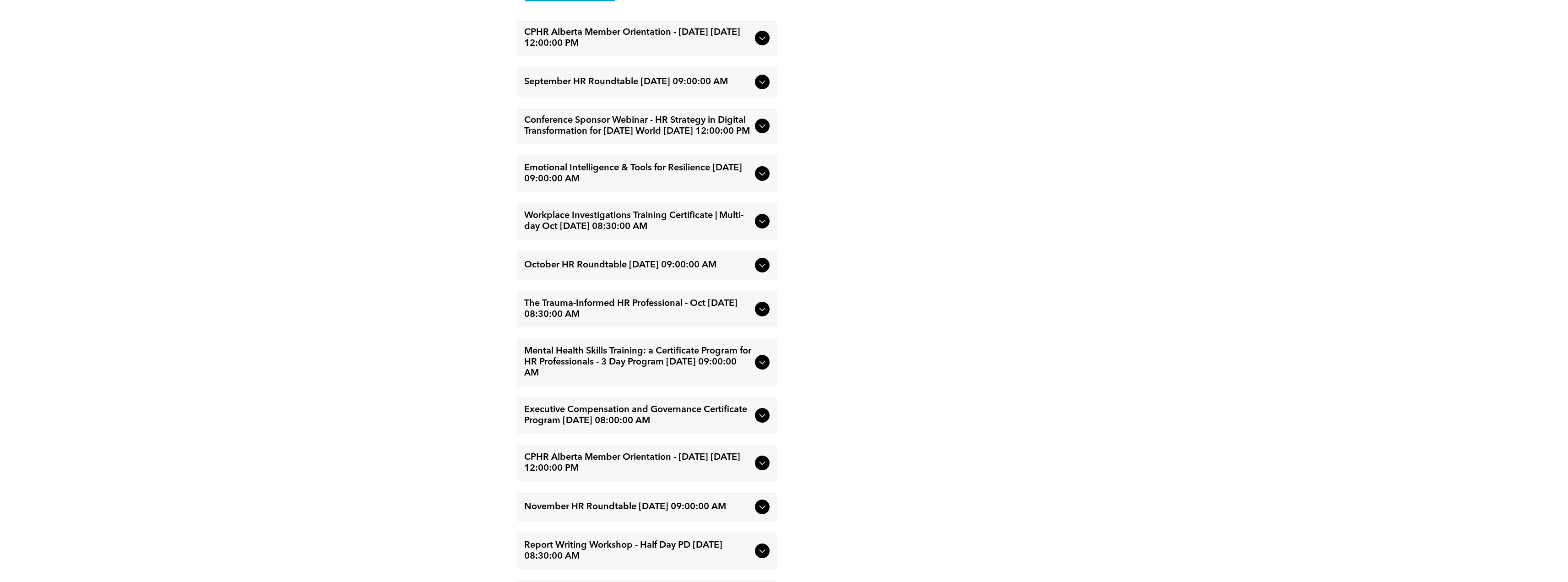
click at [558, 320] on span "The Trauma-Informed HR Professional - Oct [DATE] 08:30:00 AM" at bounding box center [637, 309] width 227 height 22
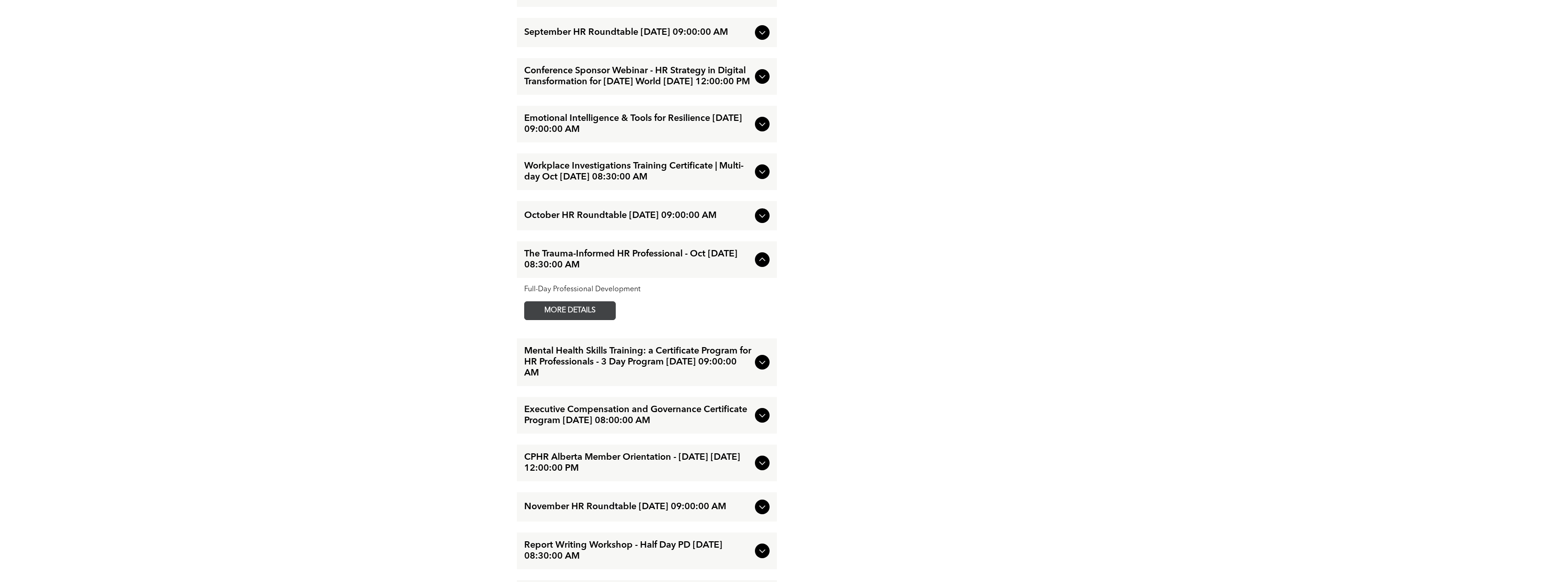
click at [564, 320] on span "MORE DETAILS" at bounding box center [570, 310] width 72 height 18
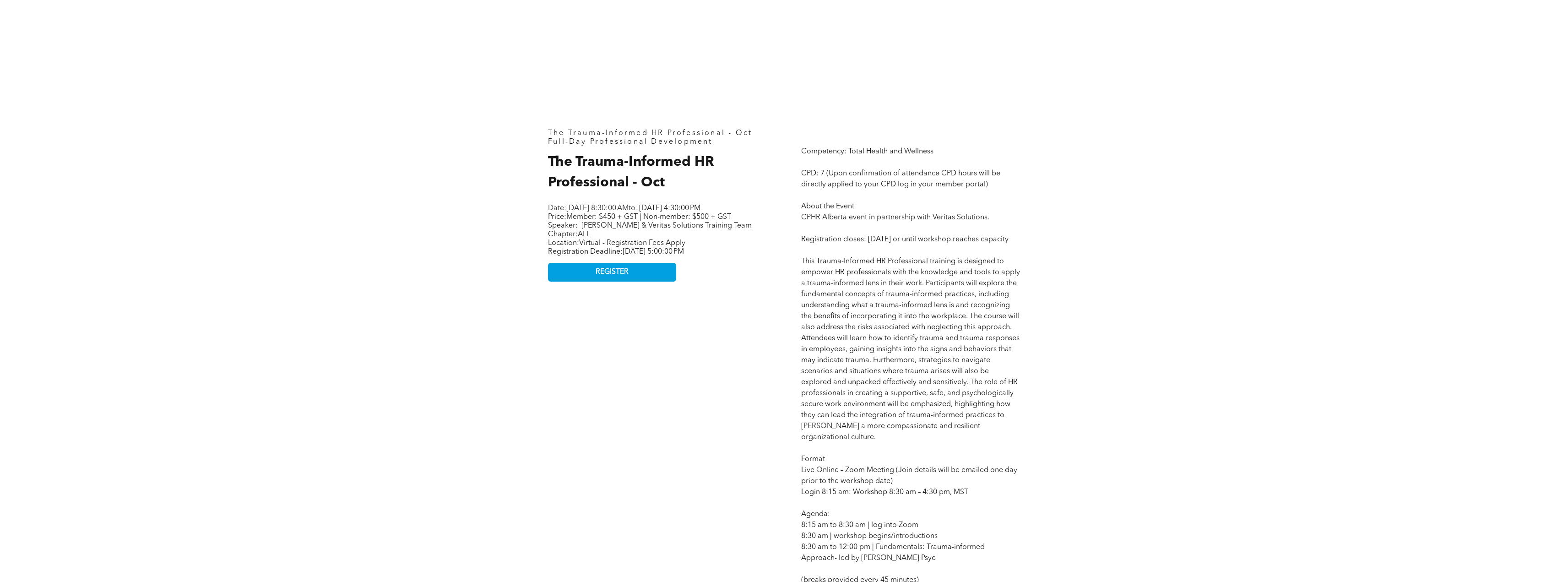
scroll to position [503, 0]
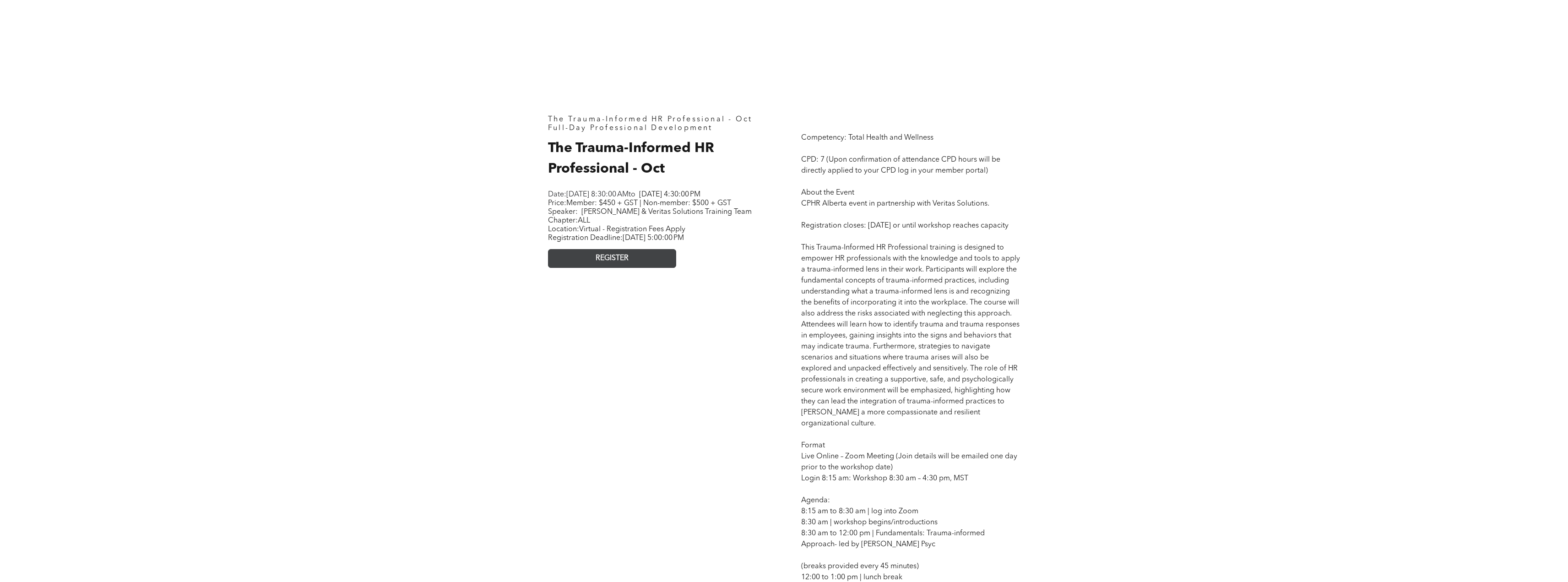
click at [642, 268] on link "REGISTER" at bounding box center [612, 258] width 128 height 19
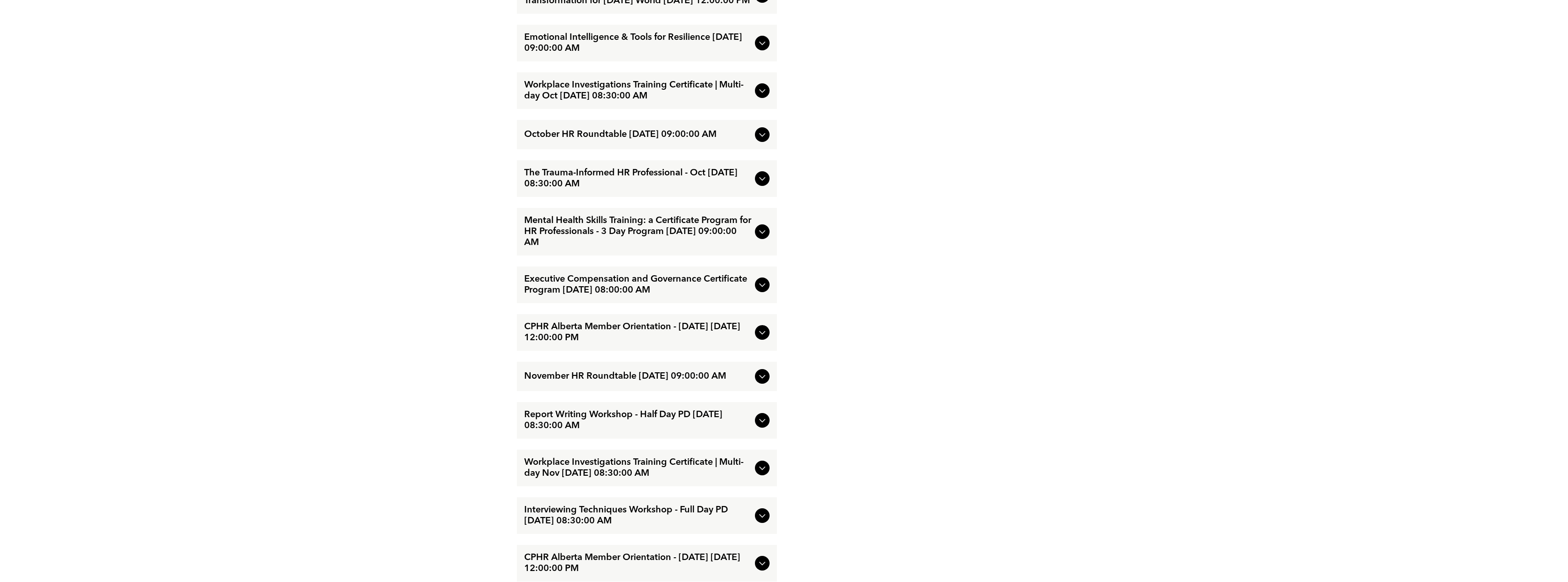
scroll to position [2014, 0]
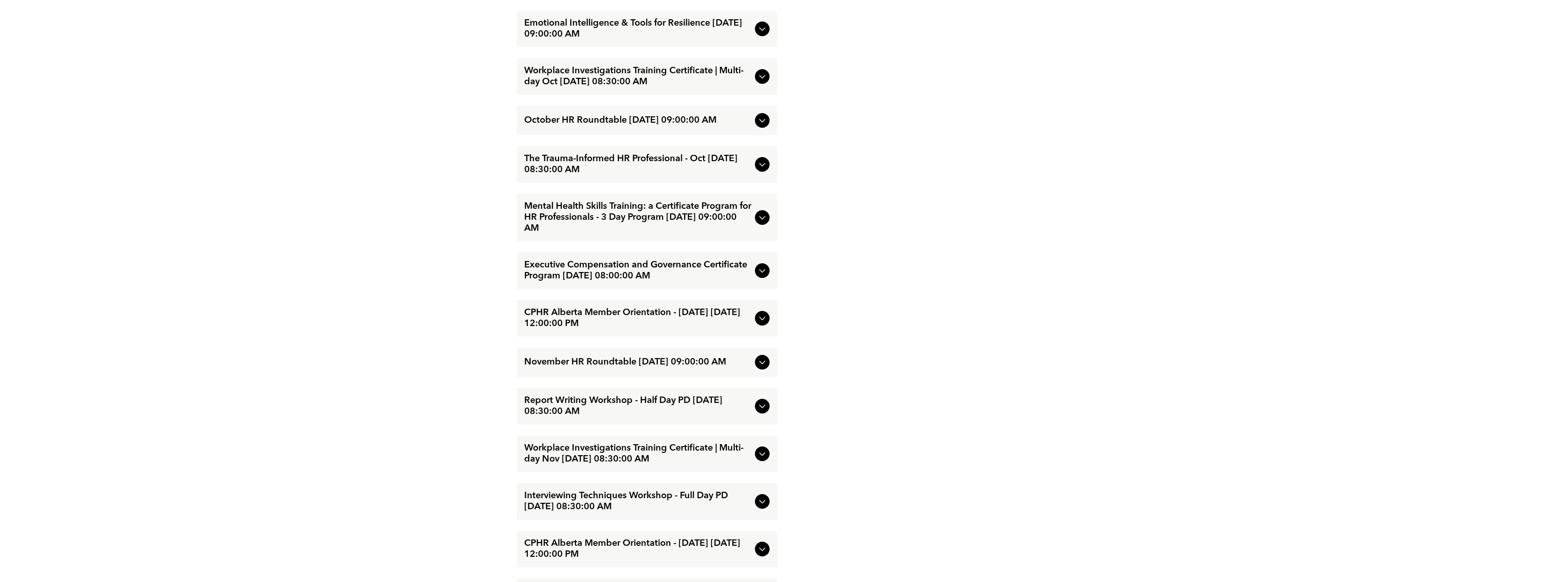
click at [639, 229] on span "Mental Health Skills Training: a Certificate Program for HR Professionals - 3 D…" at bounding box center [637, 217] width 227 height 33
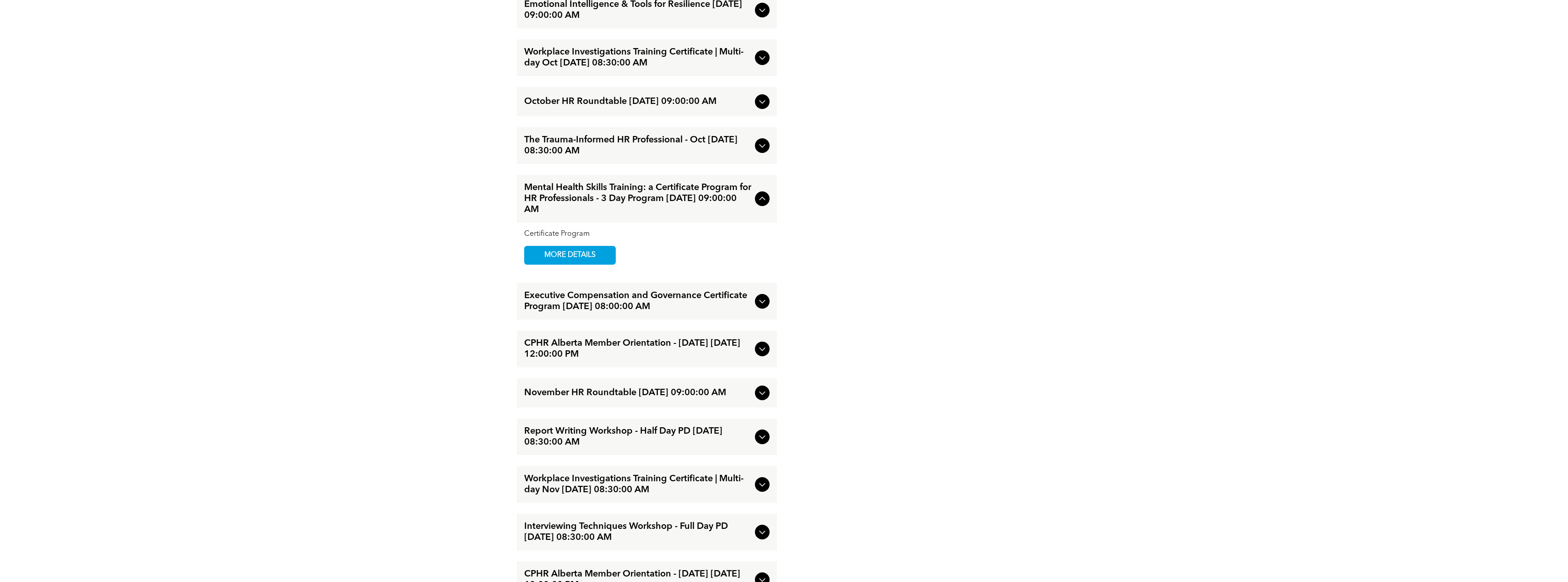
scroll to position [1965, 0]
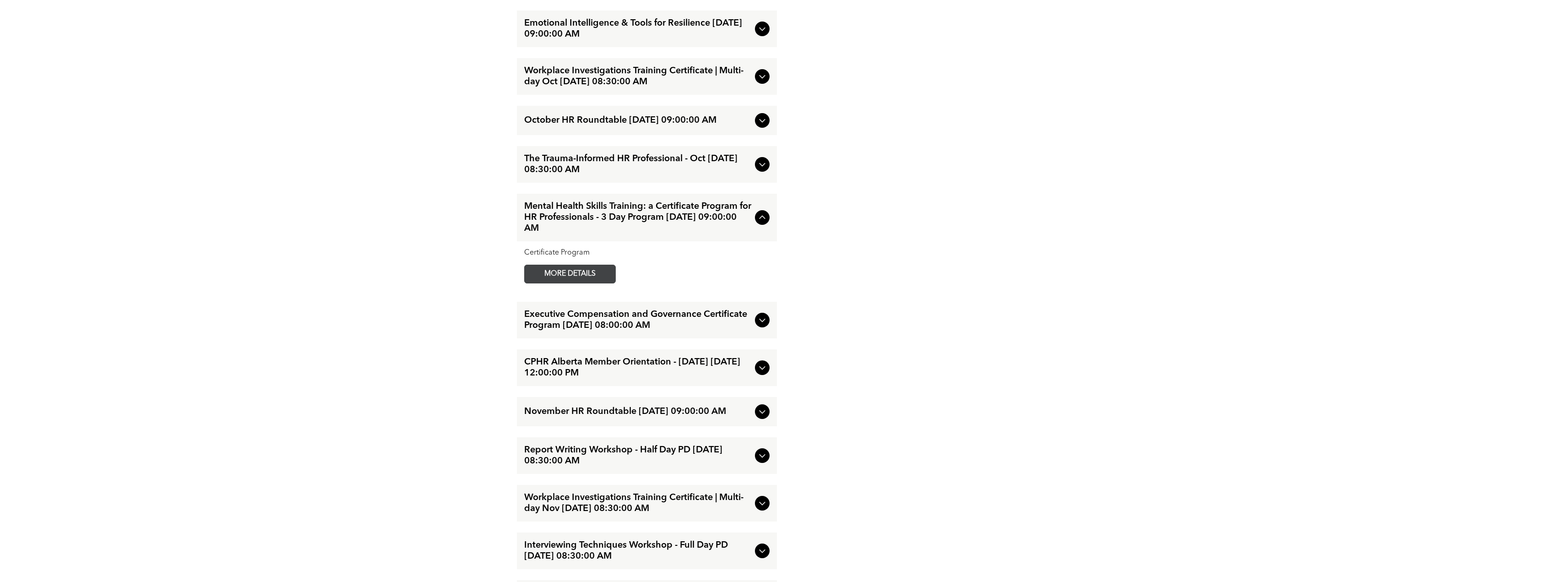
click at [550, 276] on span "MORE DETAILS" at bounding box center [570, 273] width 72 height 18
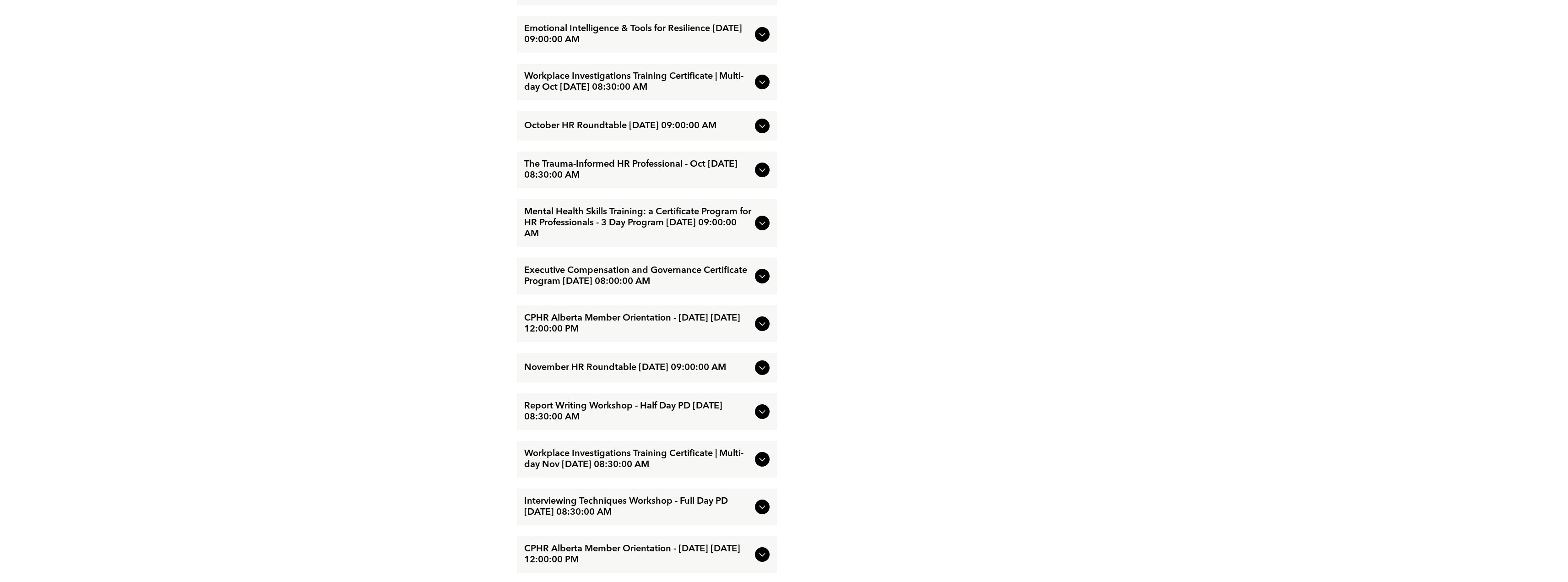
scroll to position [1649, 0]
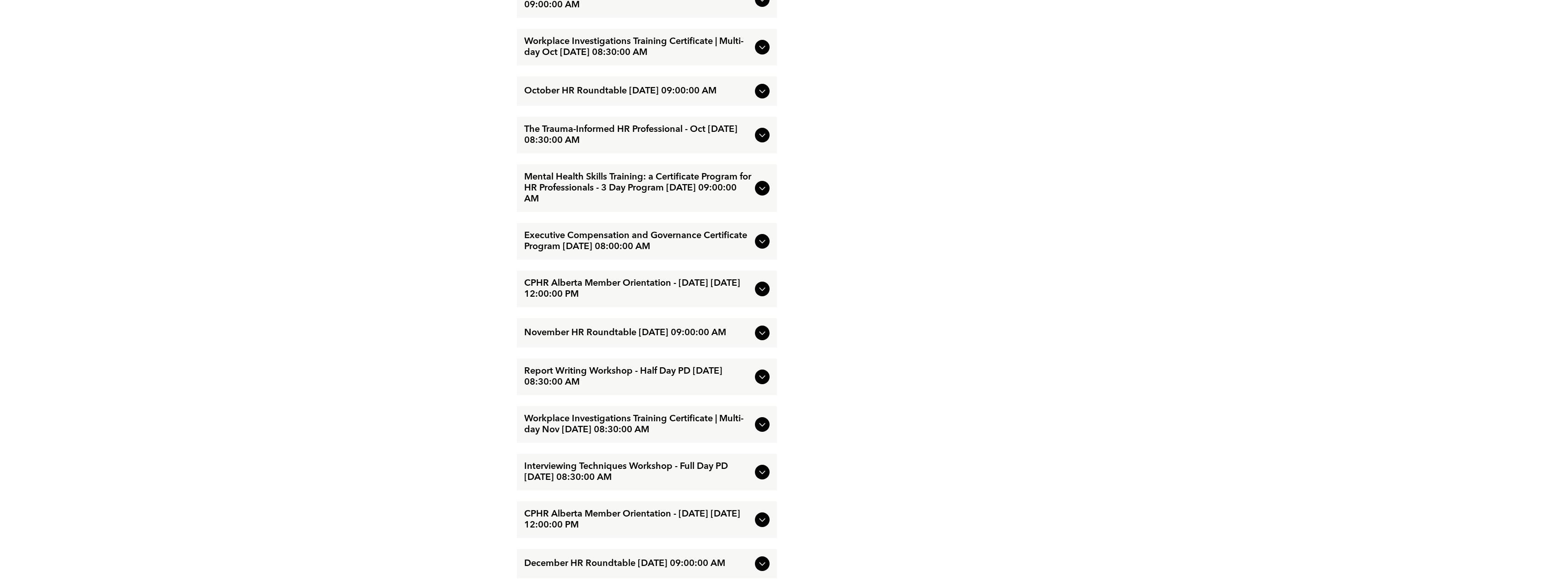
click at [673, 252] on span "Executive Compensation and Governance Certificate Program [DATE] 08:00:00 AM" at bounding box center [637, 241] width 227 height 22
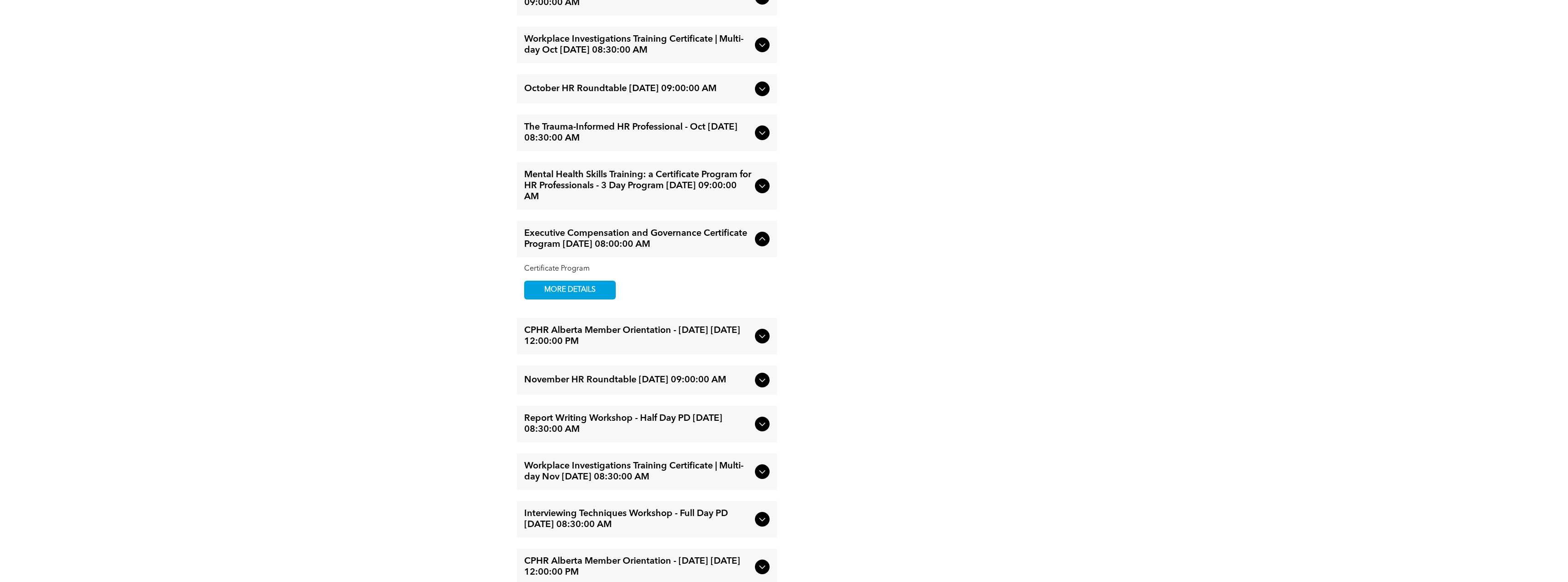
scroll to position [1599, 0]
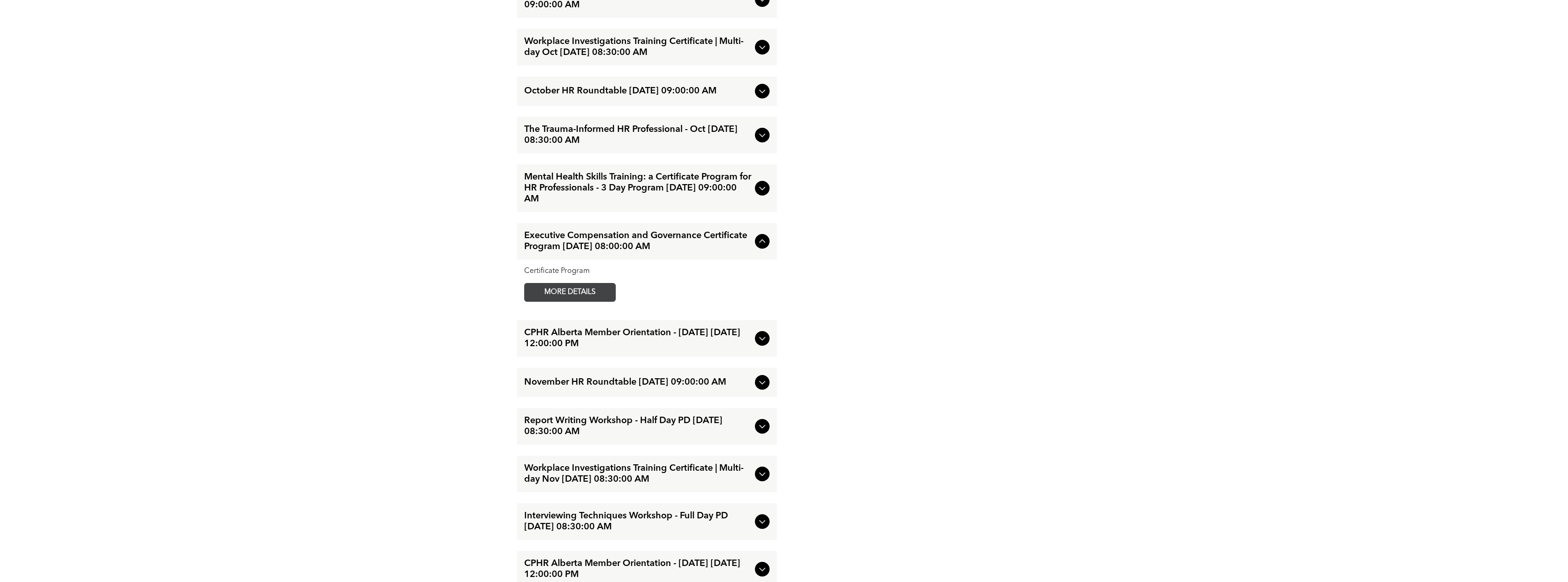
click at [598, 301] on span "MORE DETAILS" at bounding box center [570, 292] width 72 height 18
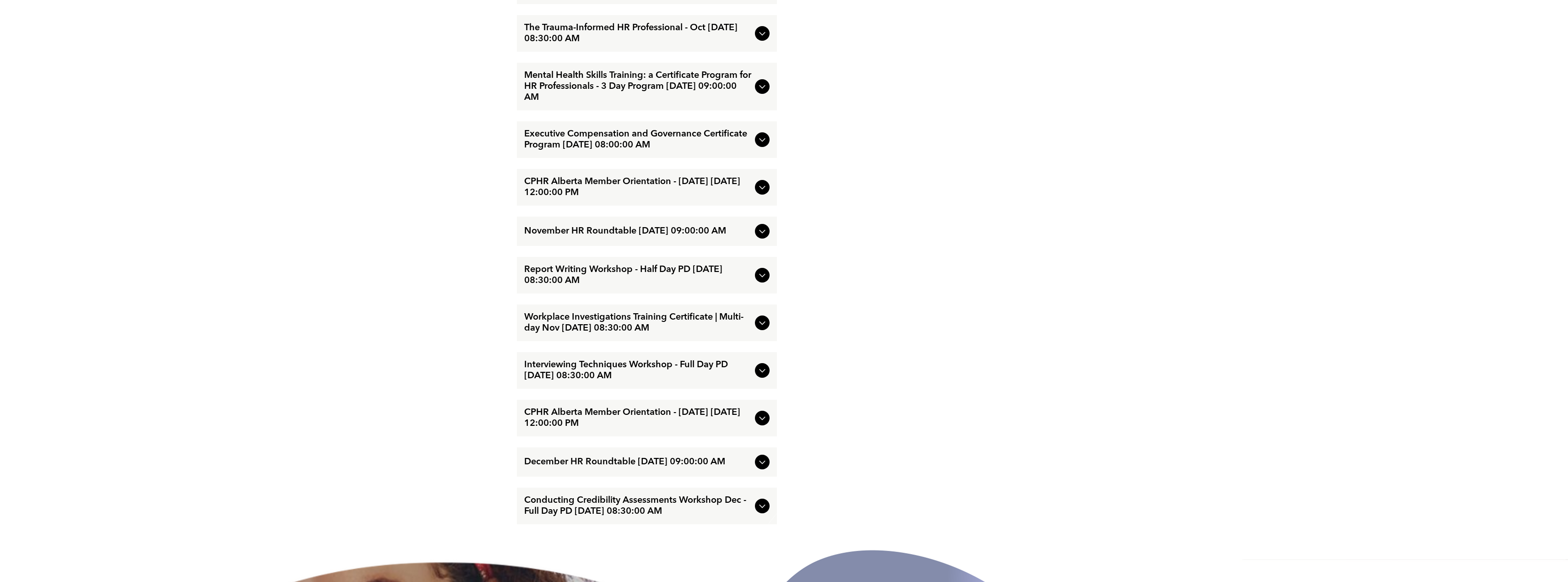
scroll to position [1786, 0]
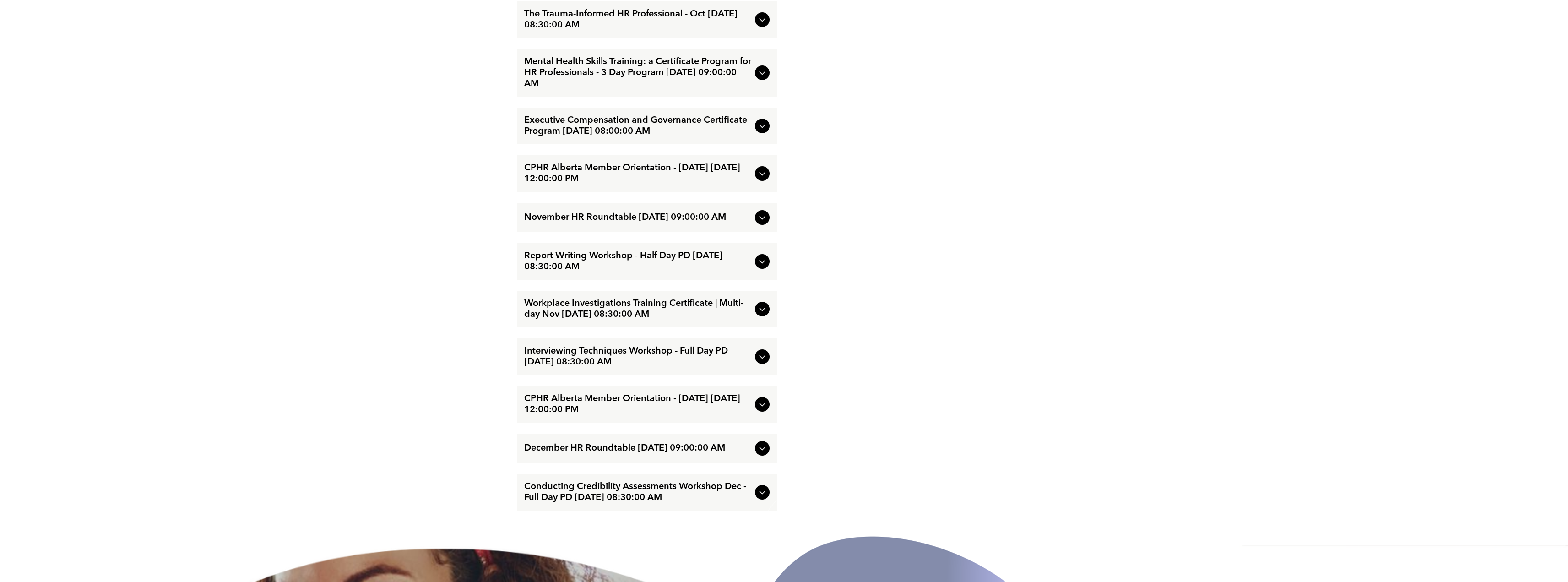
click at [719, 273] on span "Report Writing Workshop - Half Day PD [DATE] 08:30:00 AM" at bounding box center [637, 261] width 227 height 22
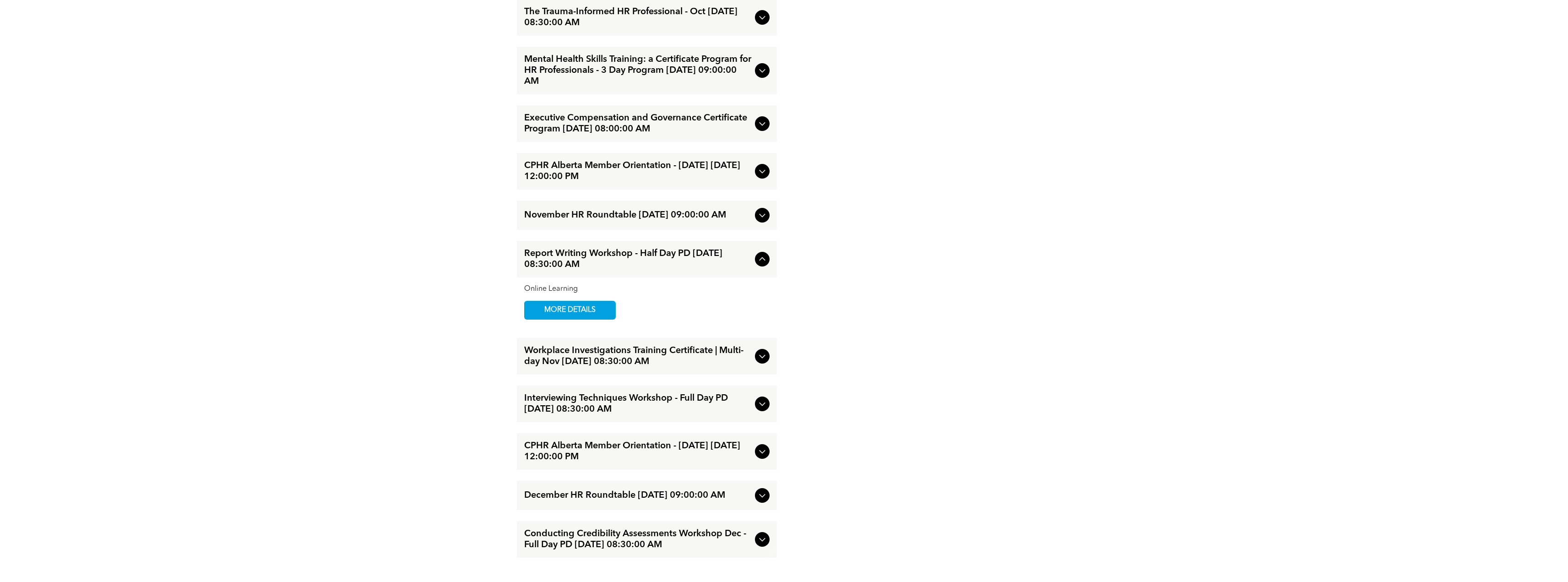
scroll to position [1736, 0]
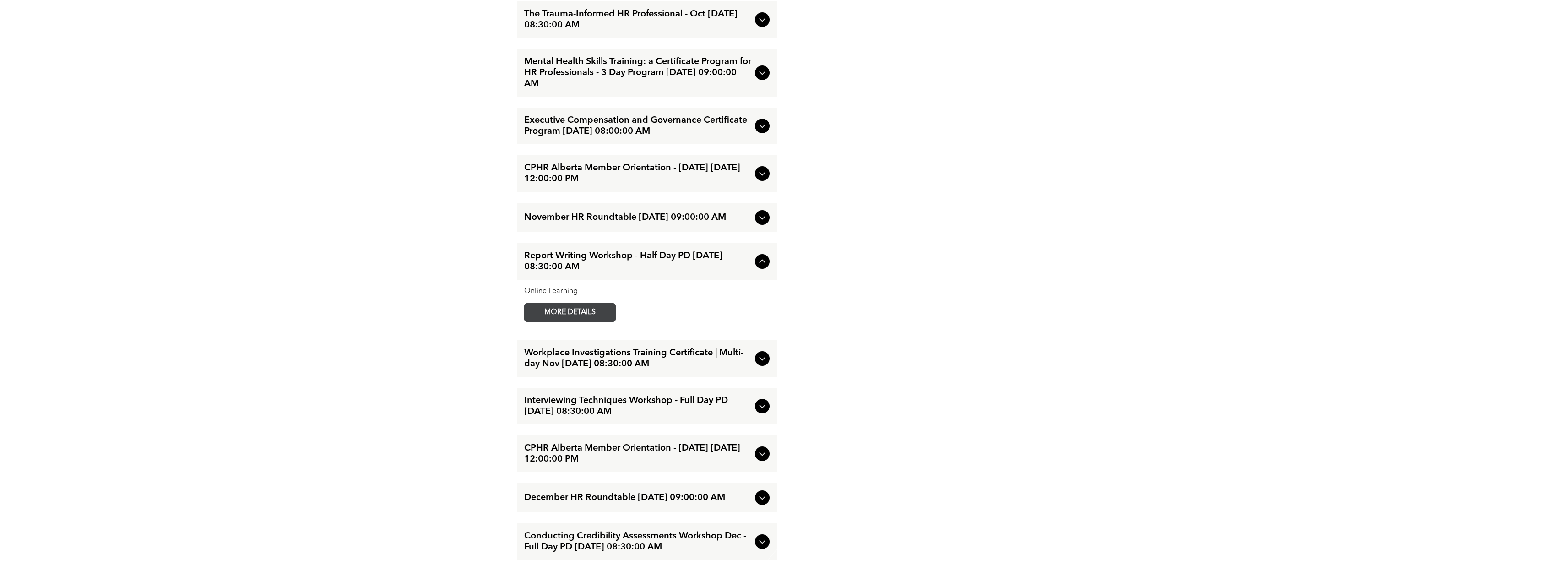
click at [590, 321] on span "MORE DETAILS" at bounding box center [570, 312] width 72 height 18
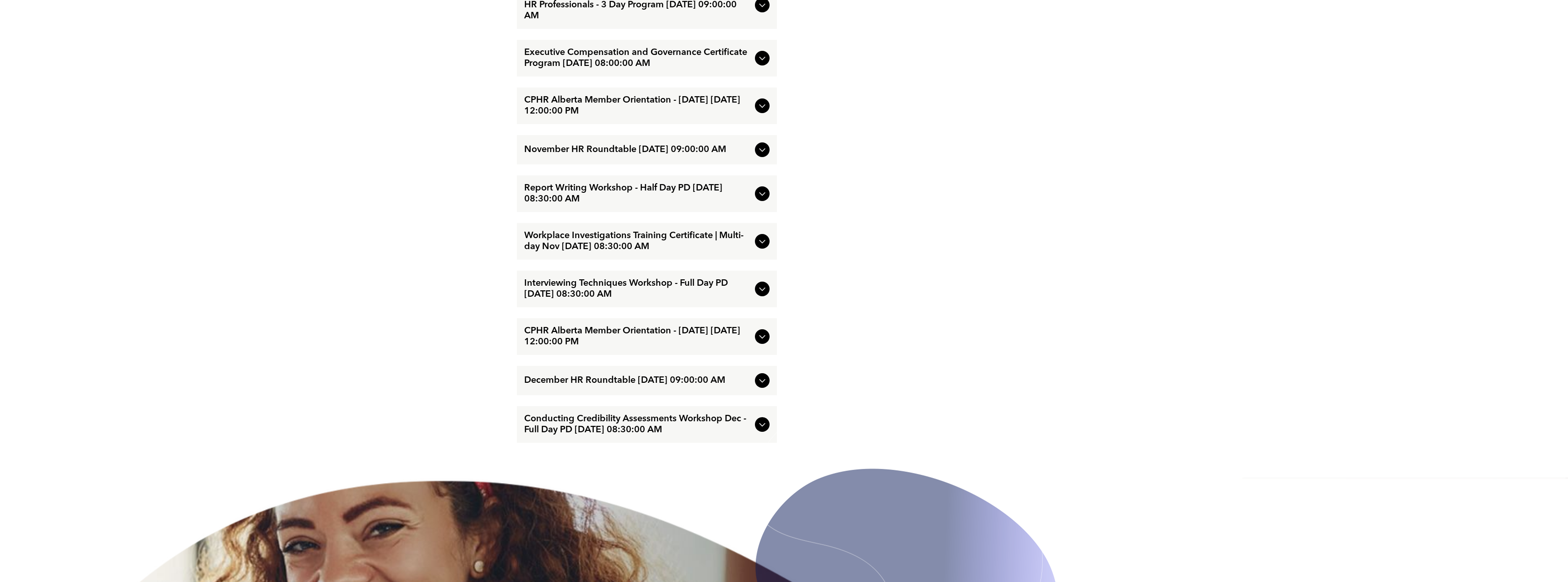
scroll to position [1923, 0]
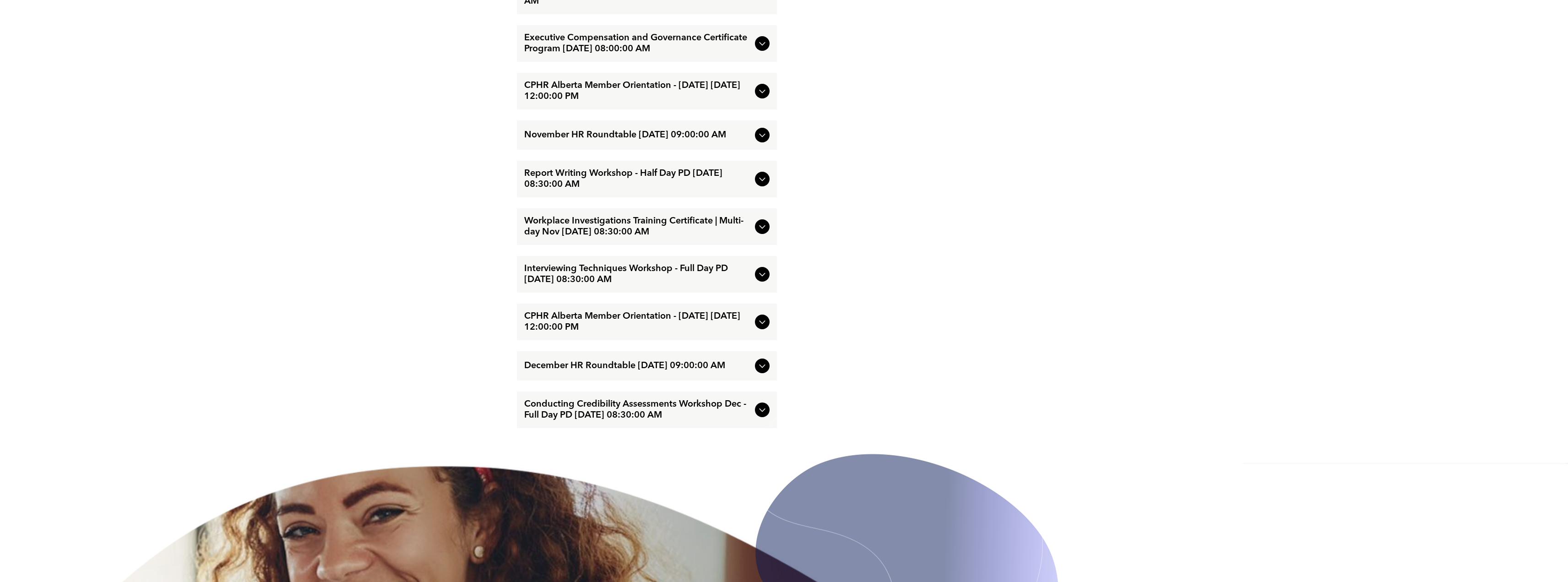
click at [715, 286] on span "Interviewing Techniques Workshop - Full Day PD [DATE] 08:30:00 AM" at bounding box center [637, 274] width 227 height 22
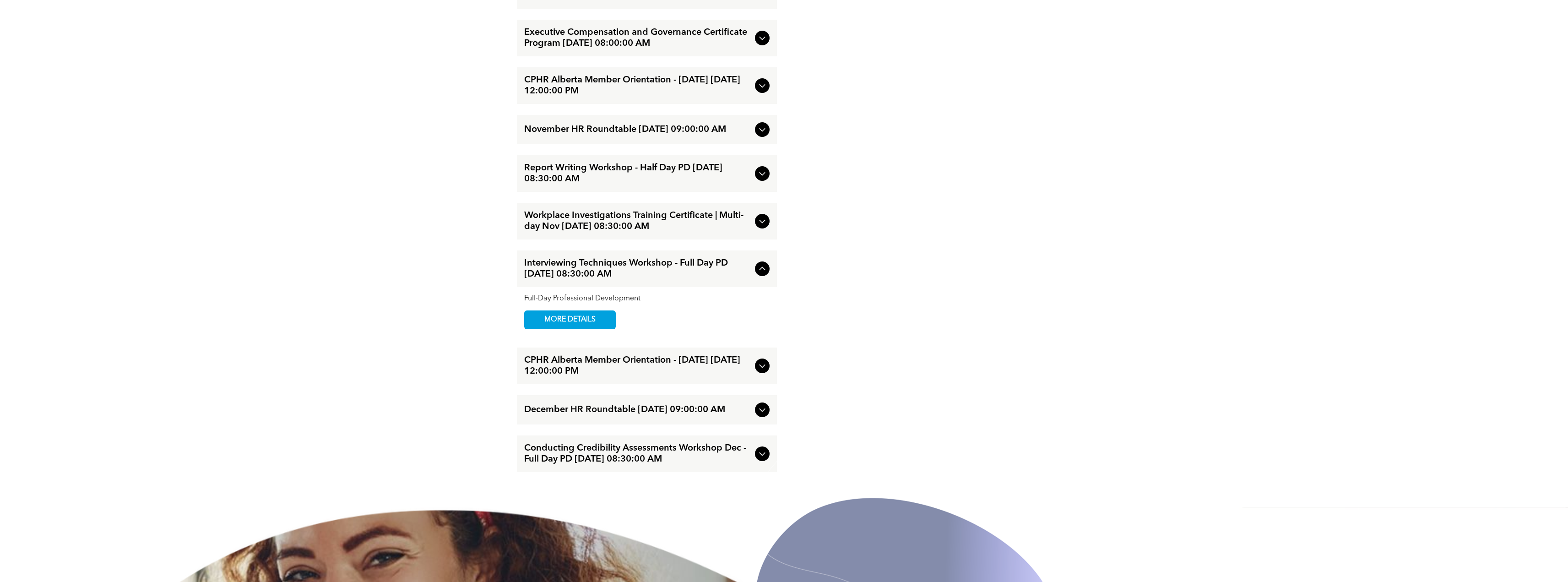
scroll to position [1874, 0]
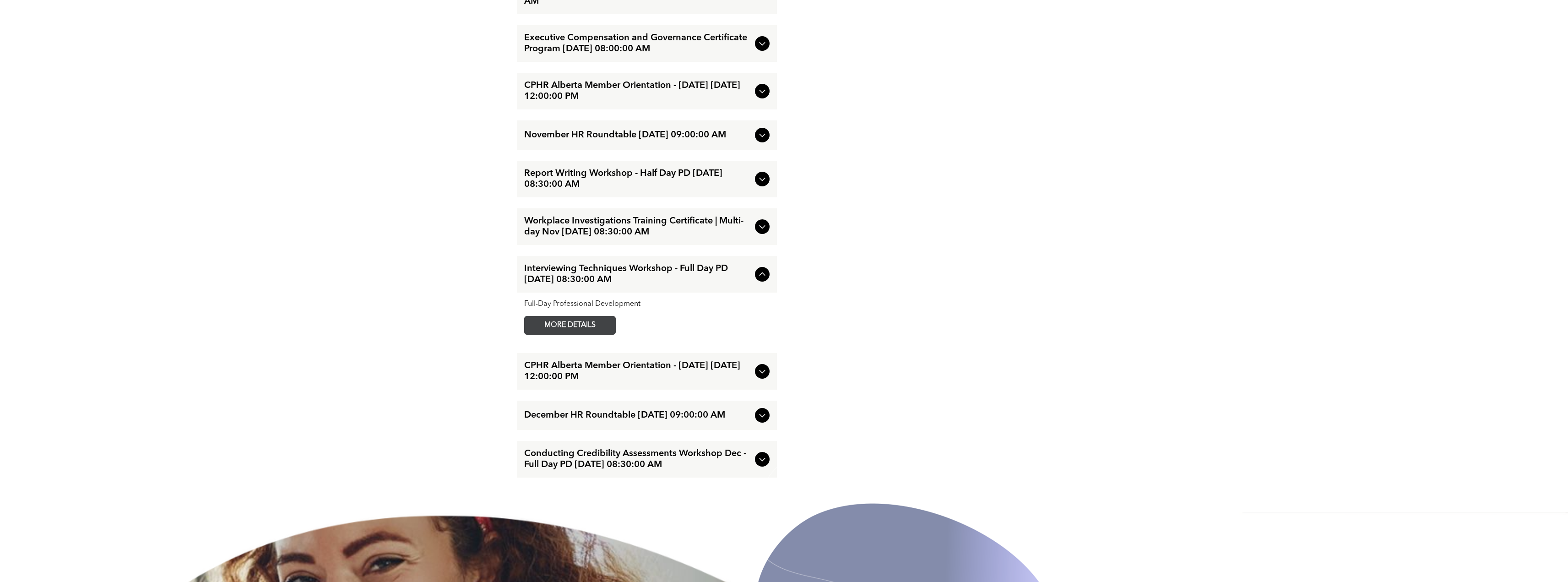
click at [600, 334] on span "MORE DETAILS" at bounding box center [570, 325] width 72 height 18
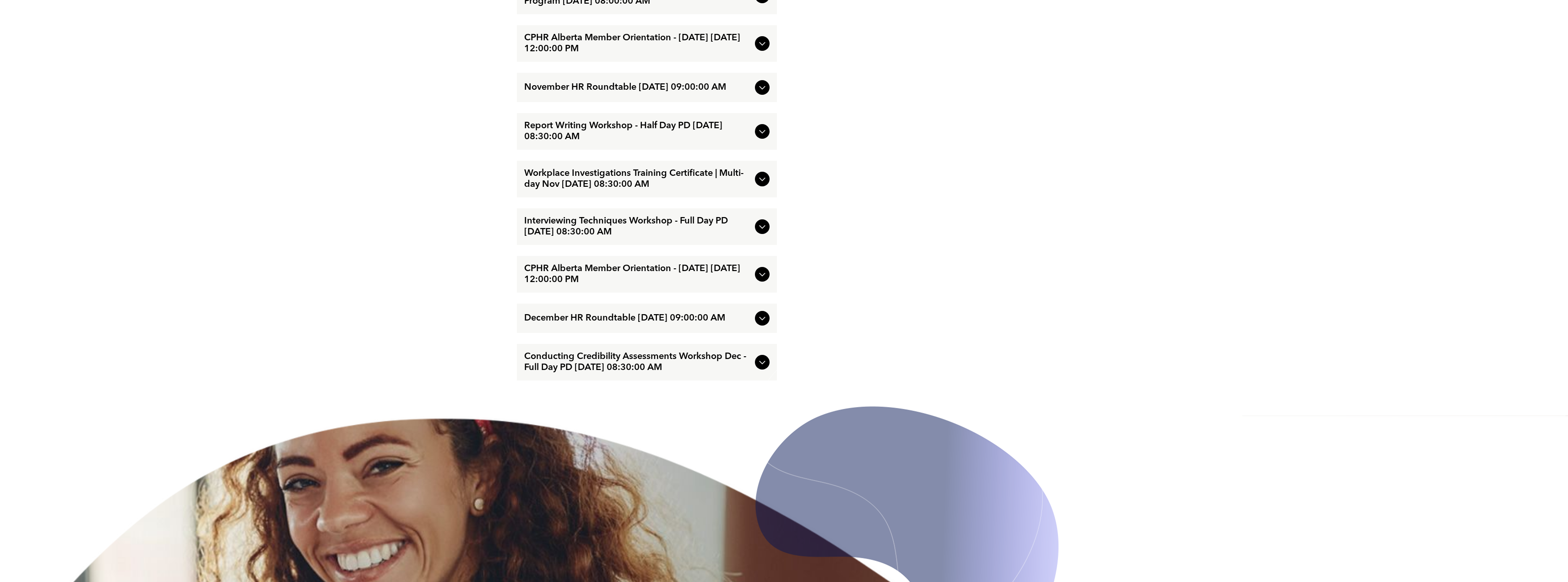
scroll to position [1877, 0]
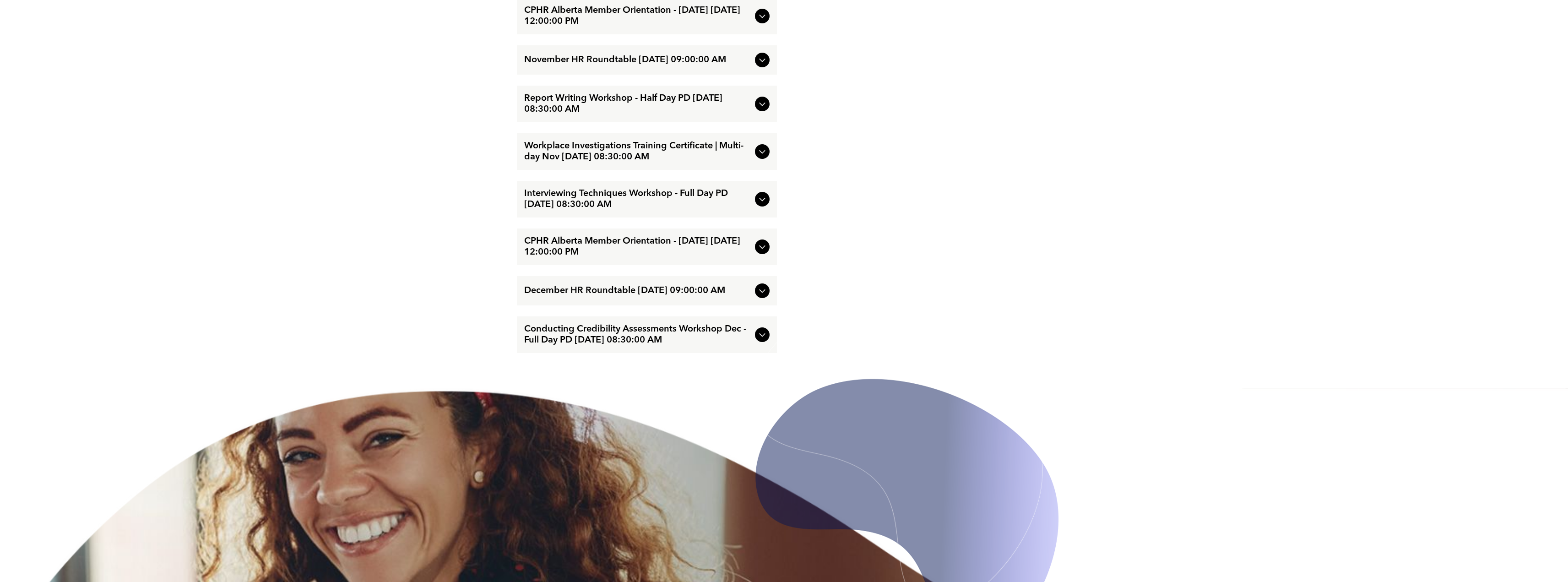
click at [718, 346] on span "Conducting Credibility Assessments Workshop Dec - Full Day PD [DATE] 08:30:00 AM" at bounding box center [637, 335] width 227 height 22
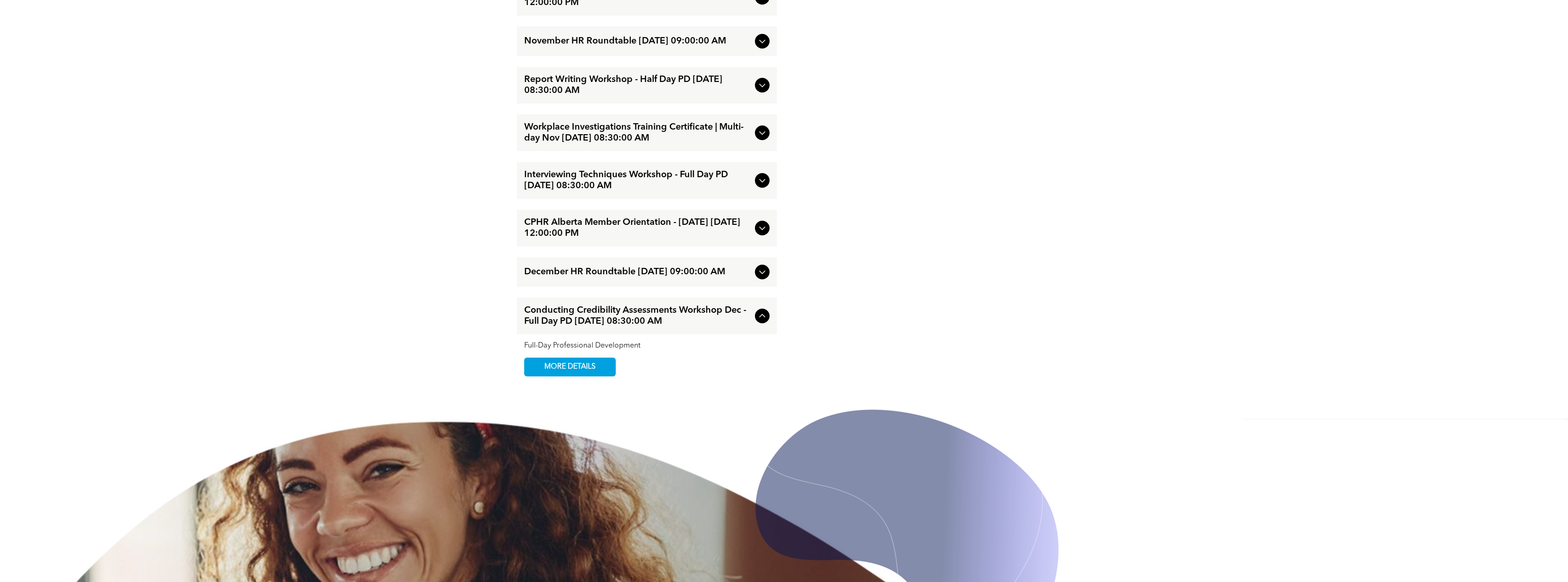
scroll to position [1828, 0]
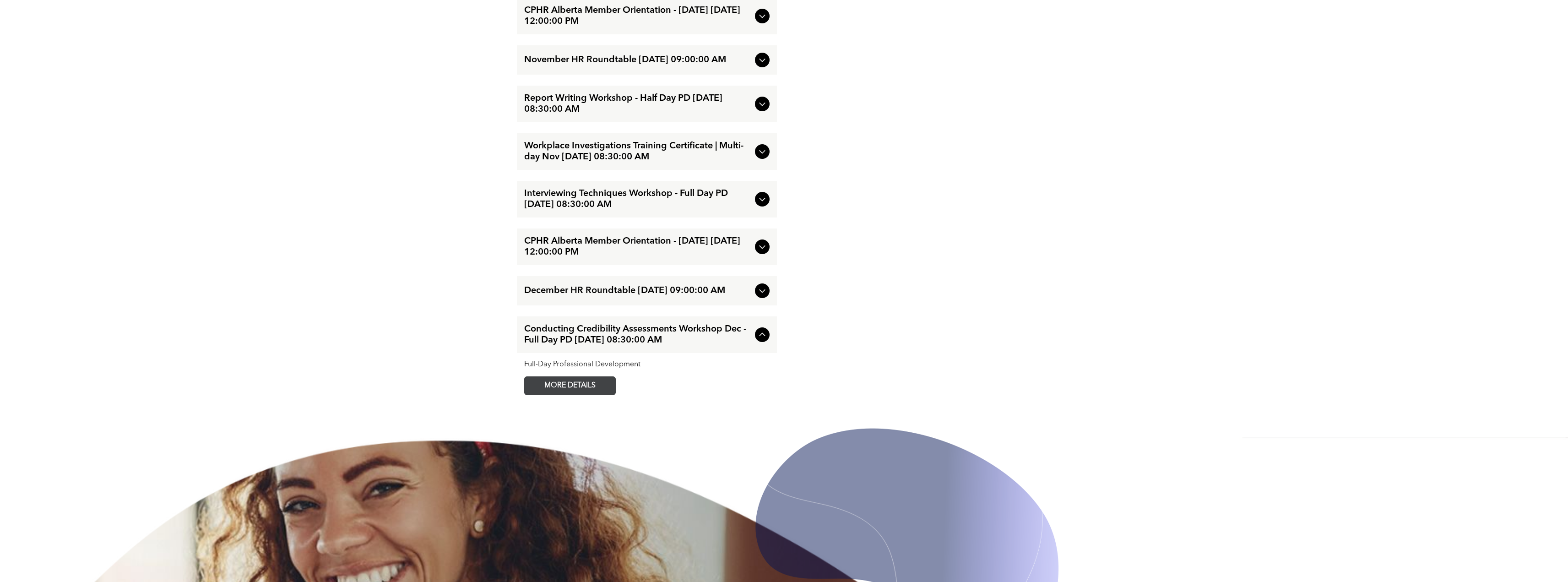
click at [598, 394] on span "MORE DETAILS" at bounding box center [570, 385] width 72 height 18
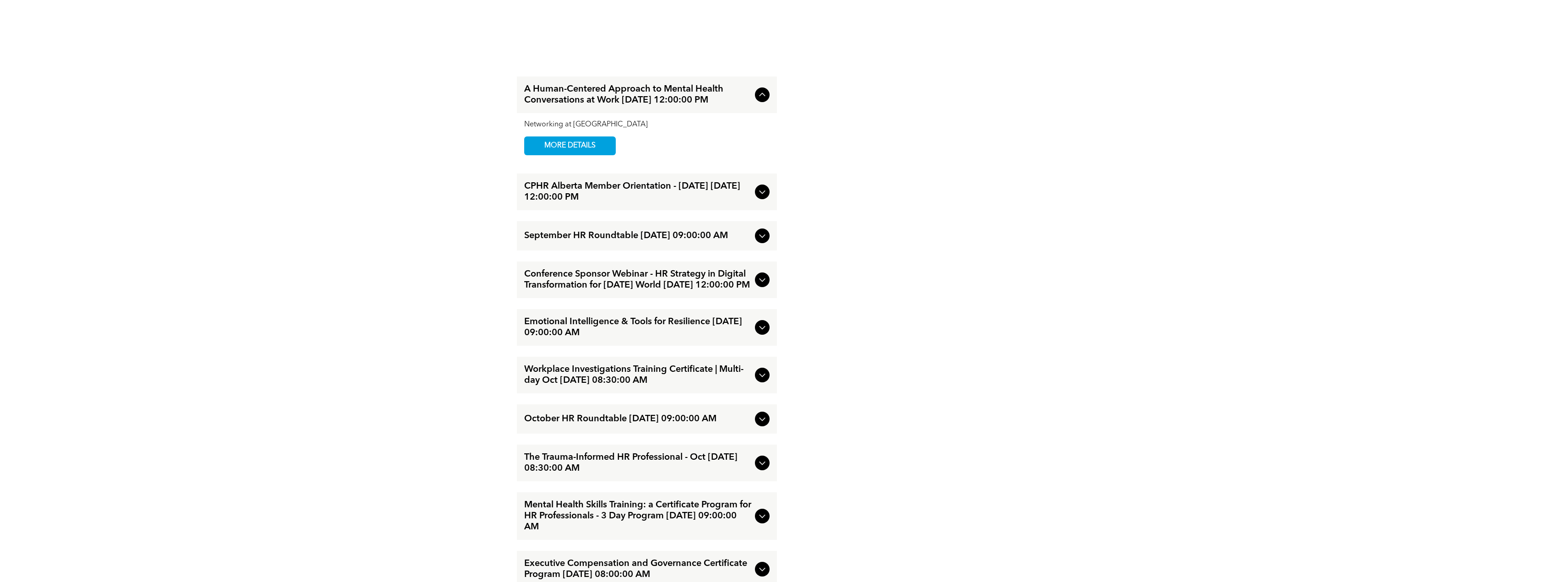
scroll to position [1373, 0]
